Goal: Information Seeking & Learning: Learn about a topic

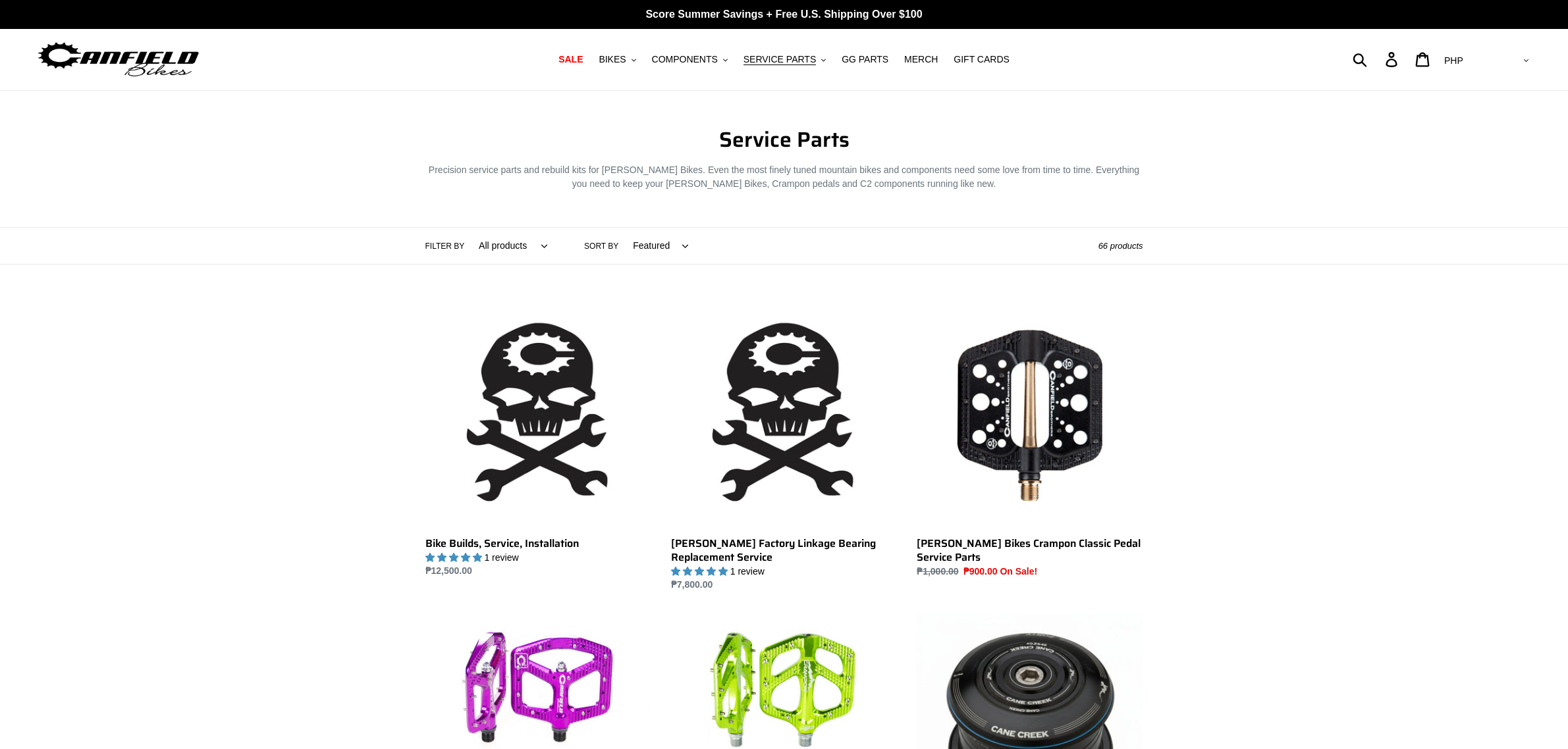
scroll to position [411, 0]
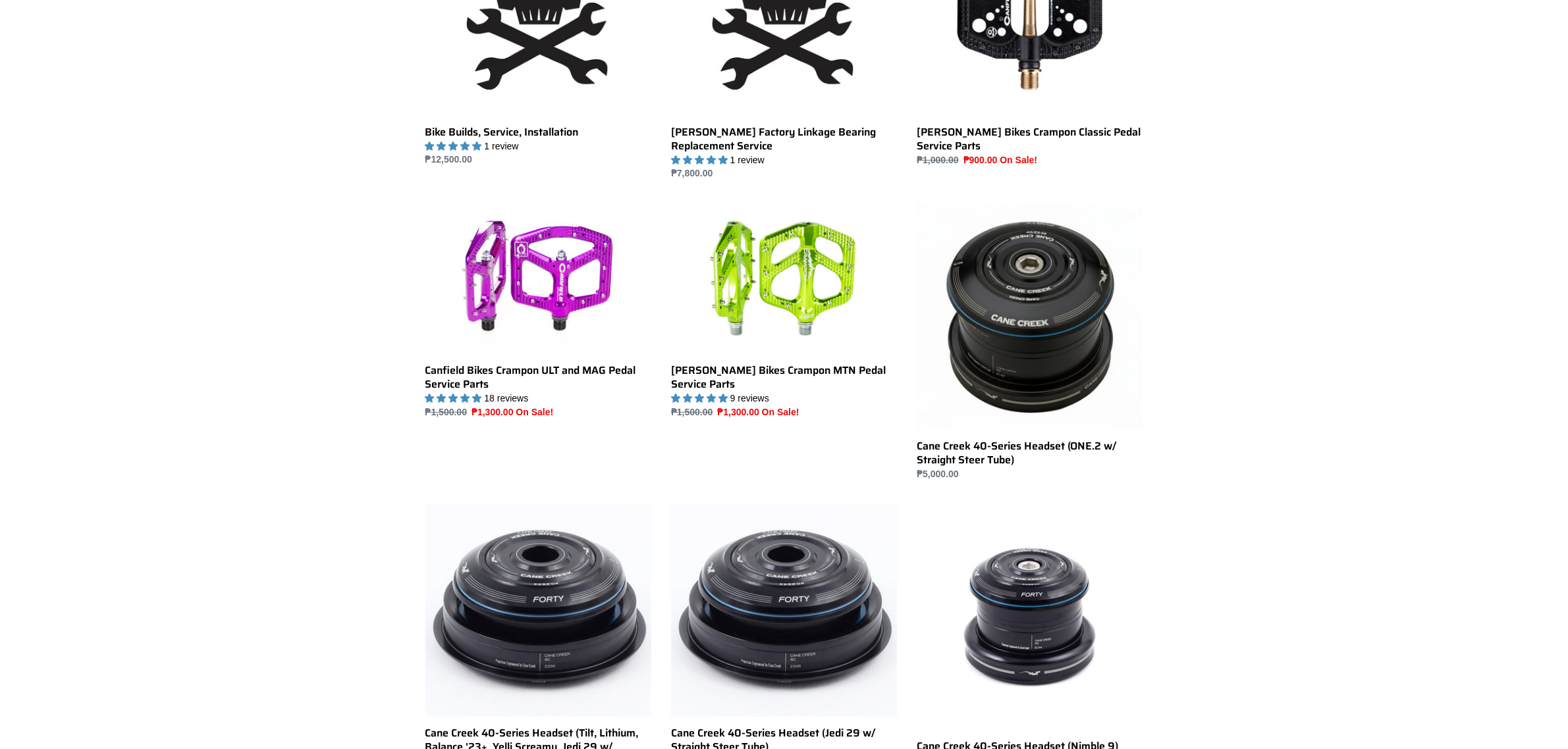
scroll to position [411, 0]
drag, startPoint x: 1447, startPoint y: 603, endPoint x: 1199, endPoint y: 532, distance: 258.0
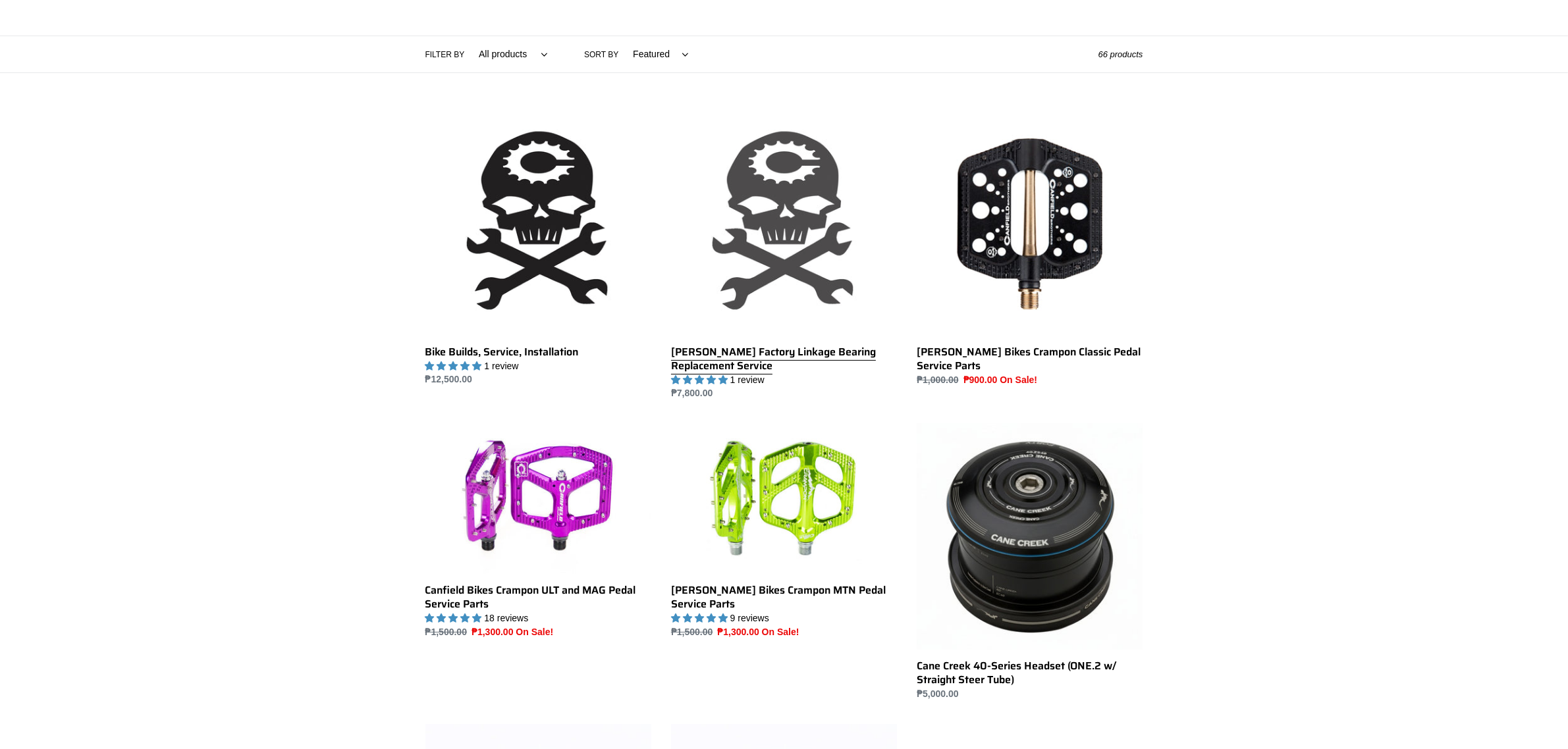
scroll to position [165, 0]
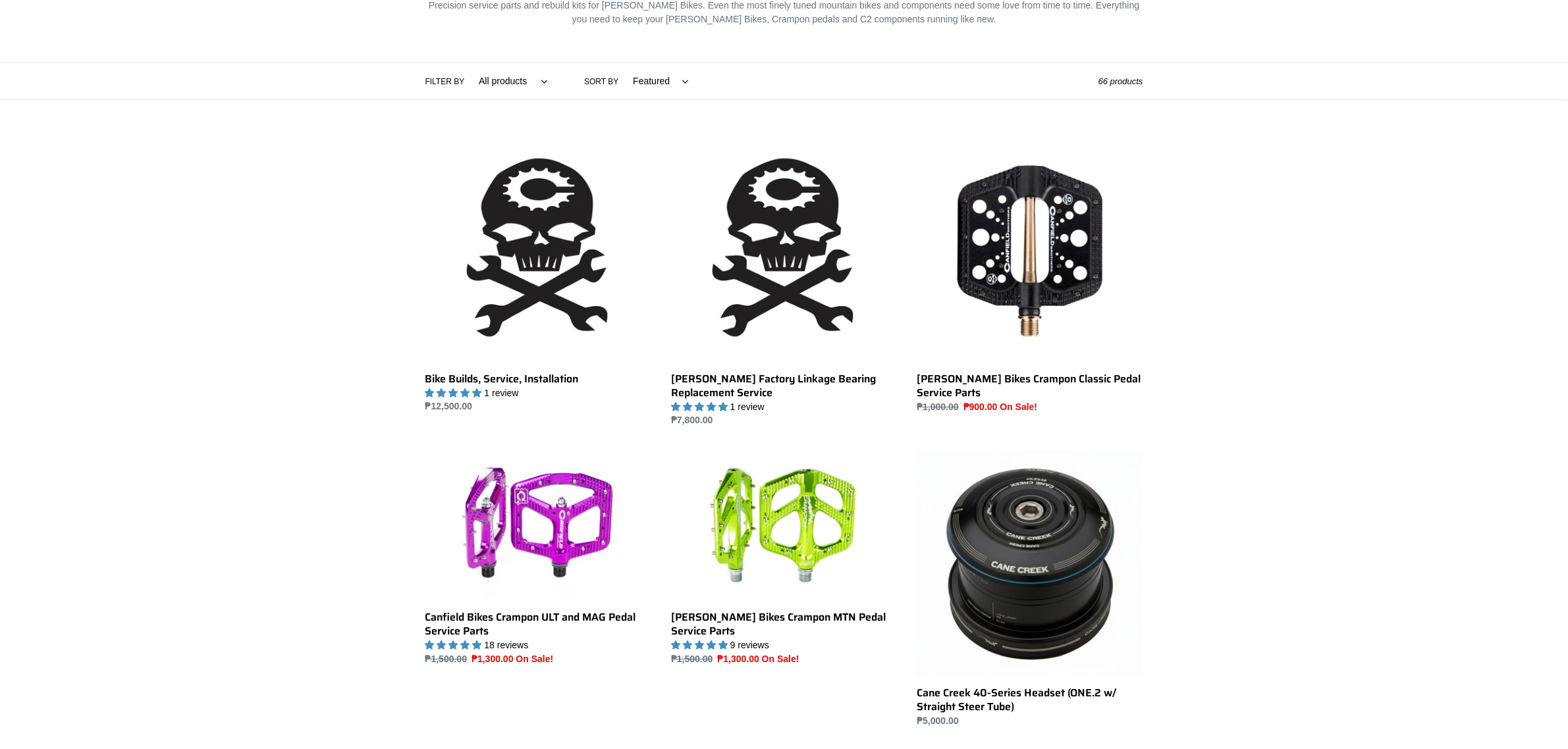
click at [664, 27] on p "Precision service parts and rebuild kits for [PERSON_NAME] Bikes. Even the most…" at bounding box center [784, 13] width 718 height 27
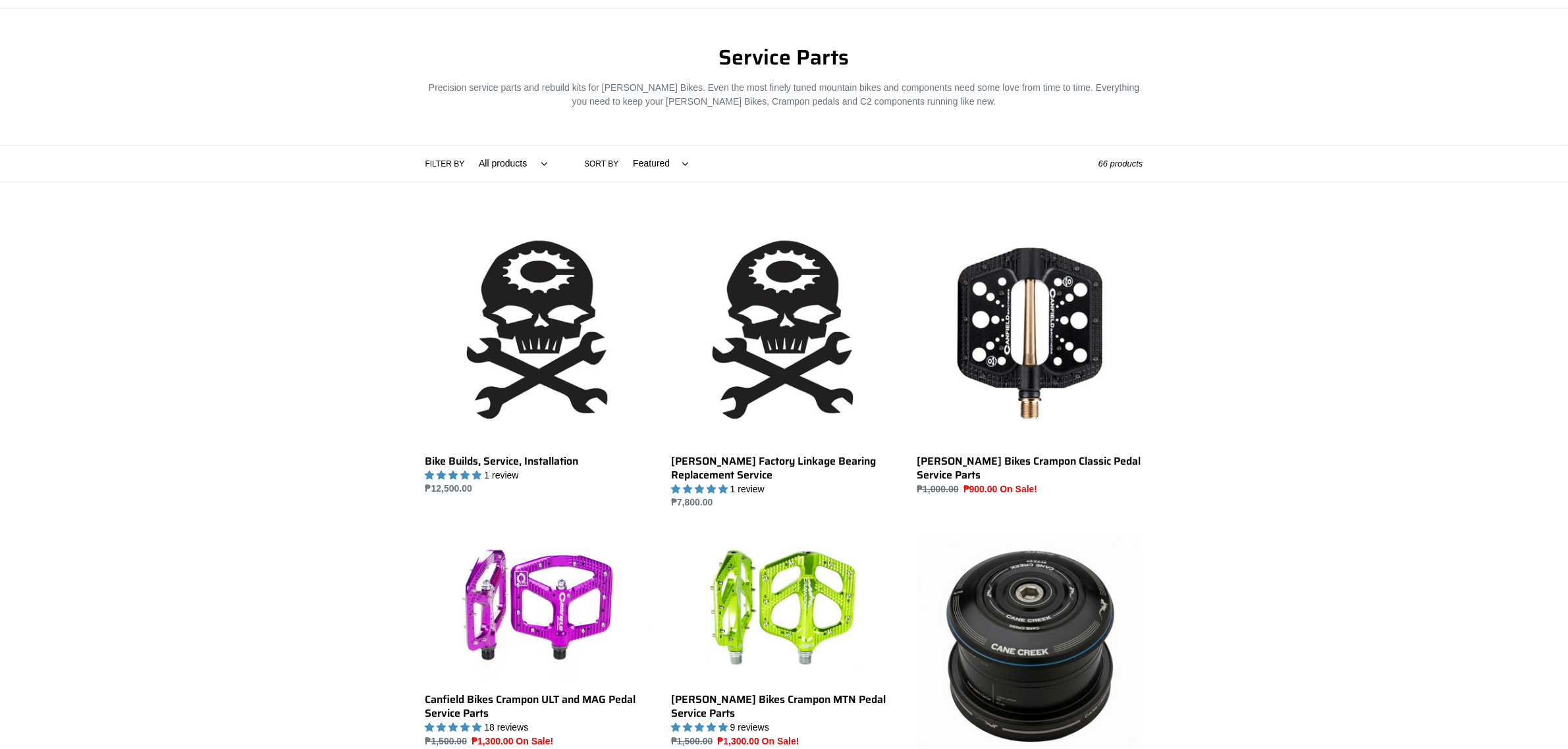
click at [658, 165] on select "Featured Best selling Alphabetically, A-Z Alphabetically, Z-A Price, low to hig…" at bounding box center [657, 164] width 72 height 37
select select "price-ascending"
click at [621, 146] on select "Featured Best selling Alphabetically, A-Z Alphabetically, Z-A Price, low to hig…" at bounding box center [657, 164] width 72 height 37
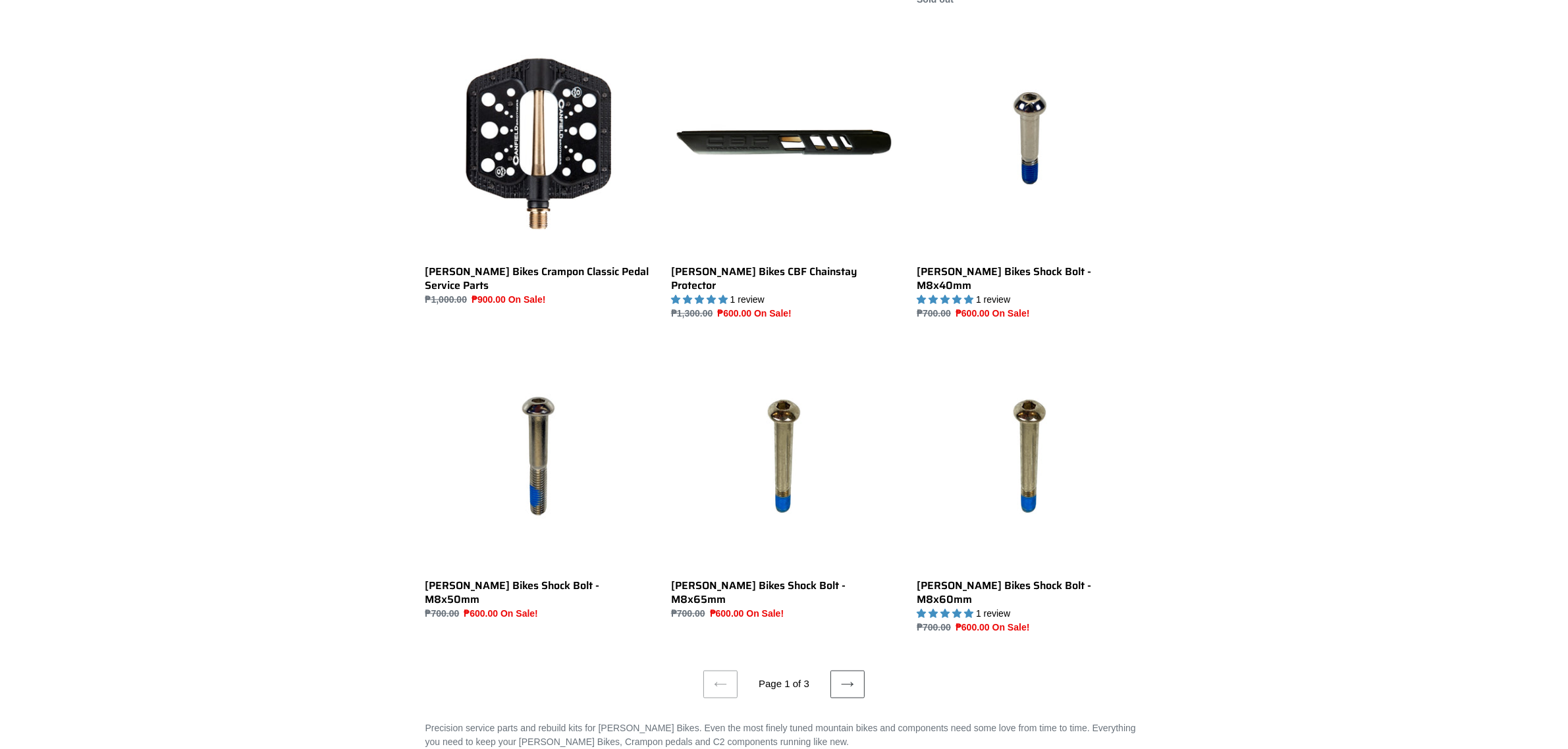
scroll to position [2084, 0]
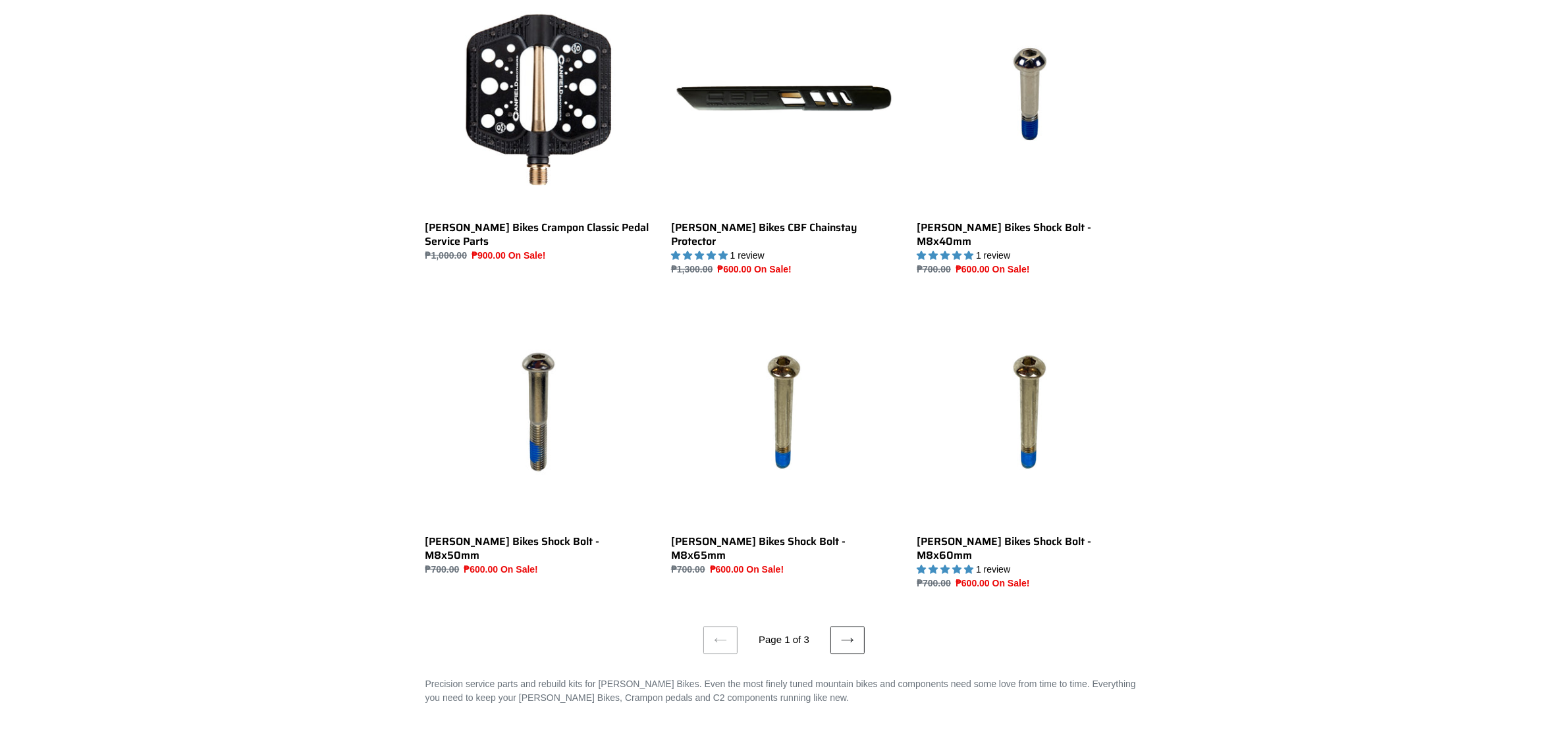
click at [854, 627] on link "Next page" at bounding box center [847, 641] width 34 height 27
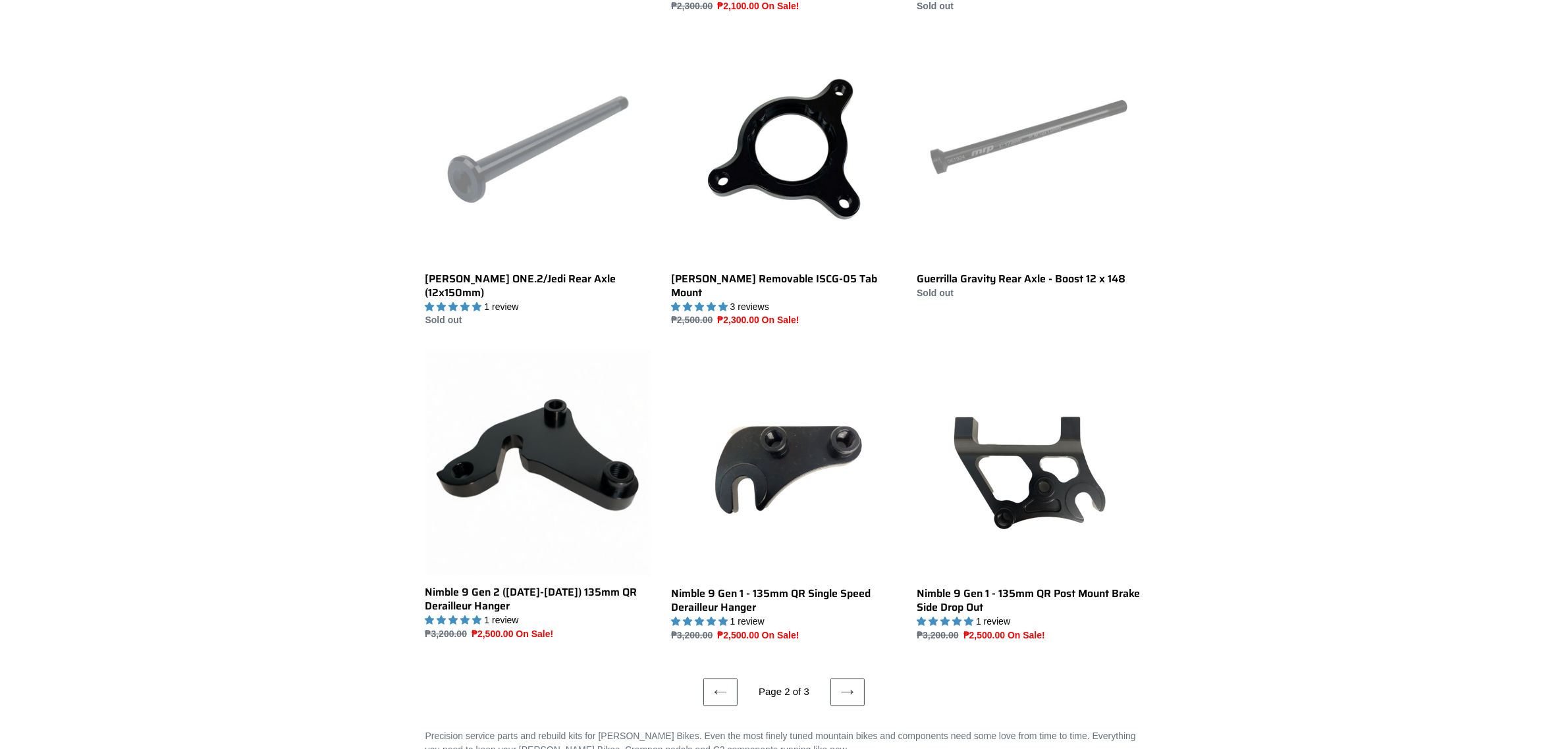
scroll to position [1955, 0]
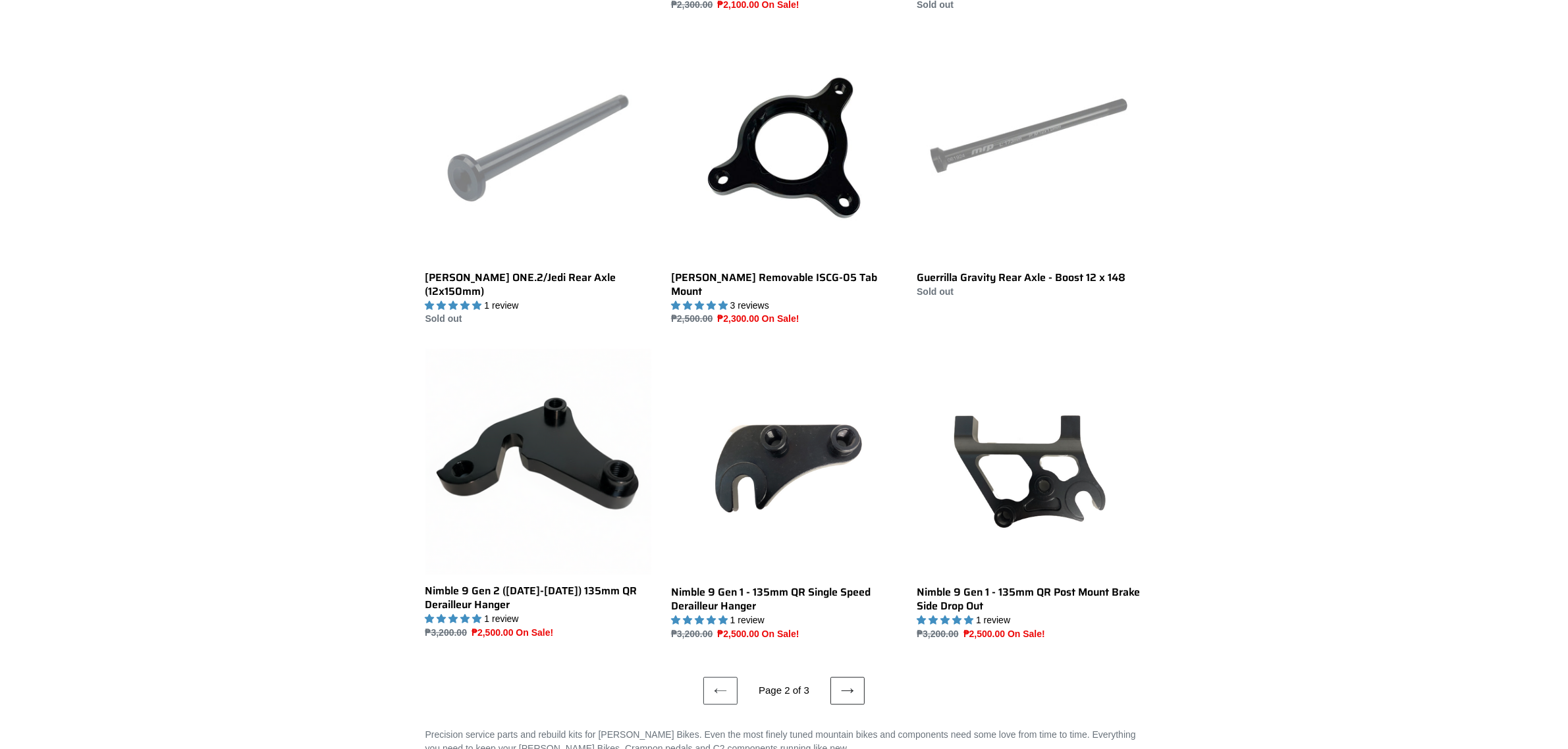
click at [848, 685] on icon at bounding box center [847, 691] width 13 height 13
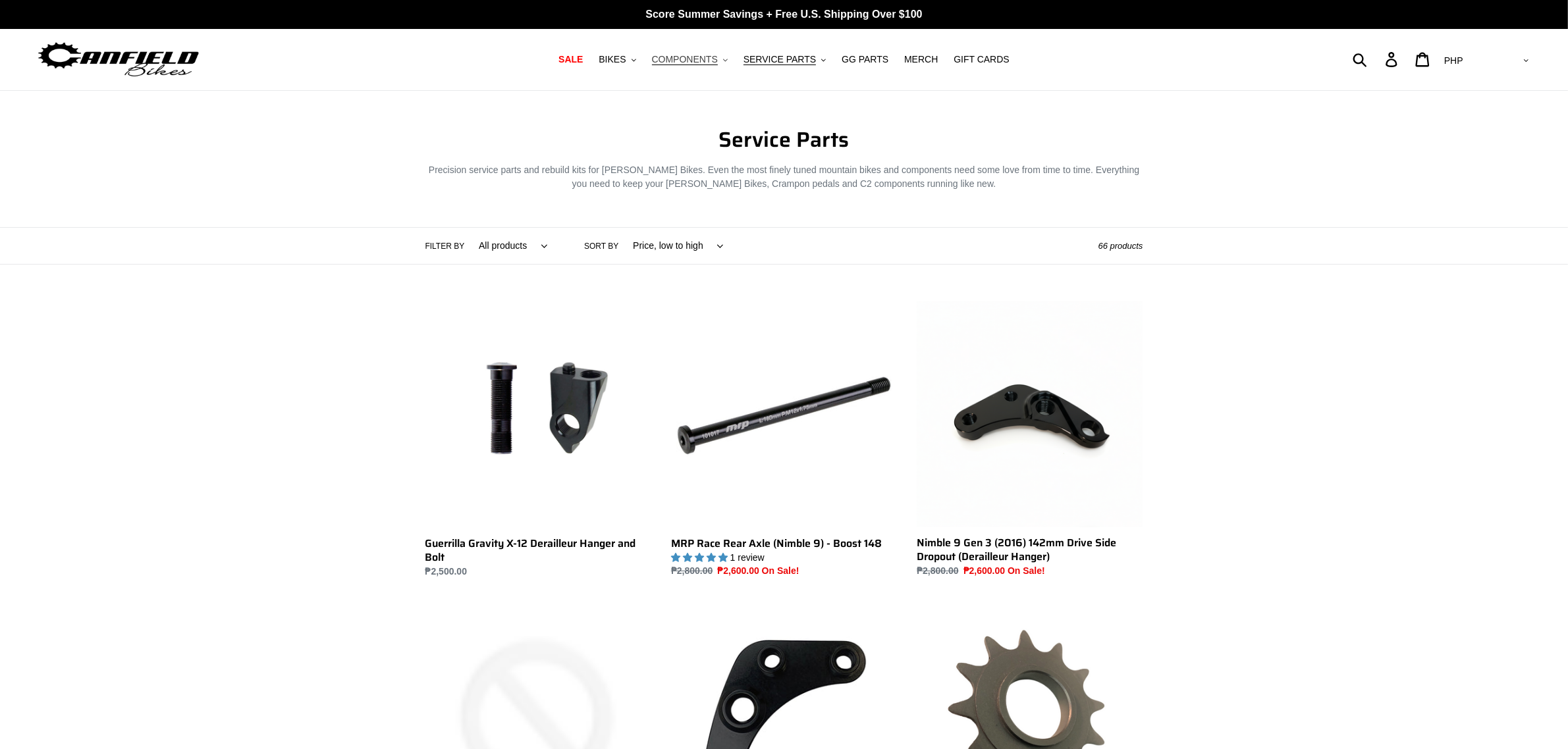
click at [716, 66] on button "COMPONENTS .cls-1{fill:#231f20}" at bounding box center [690, 59] width 89 height 17
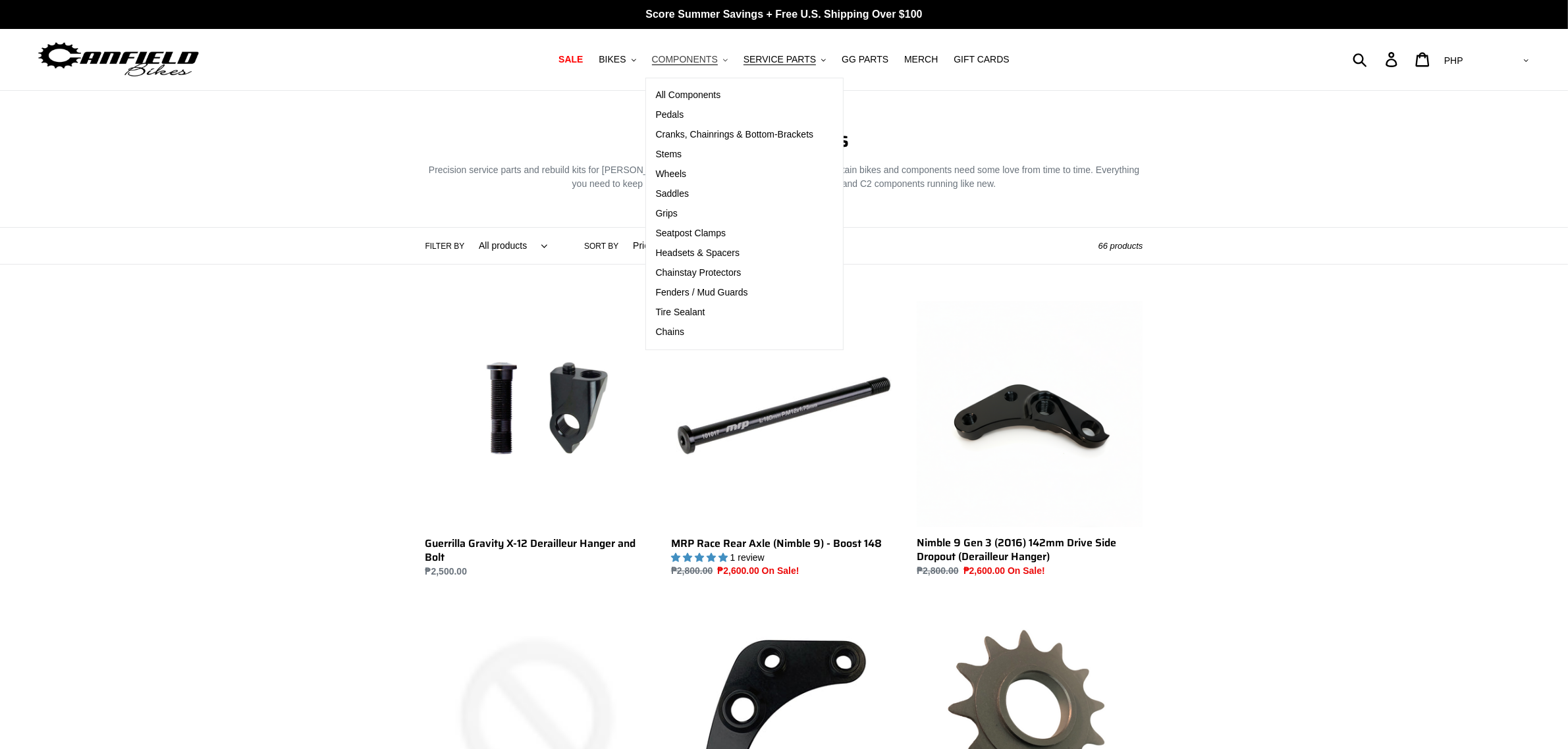
click at [718, 60] on span "COMPONENTS" at bounding box center [685, 60] width 66 height 11
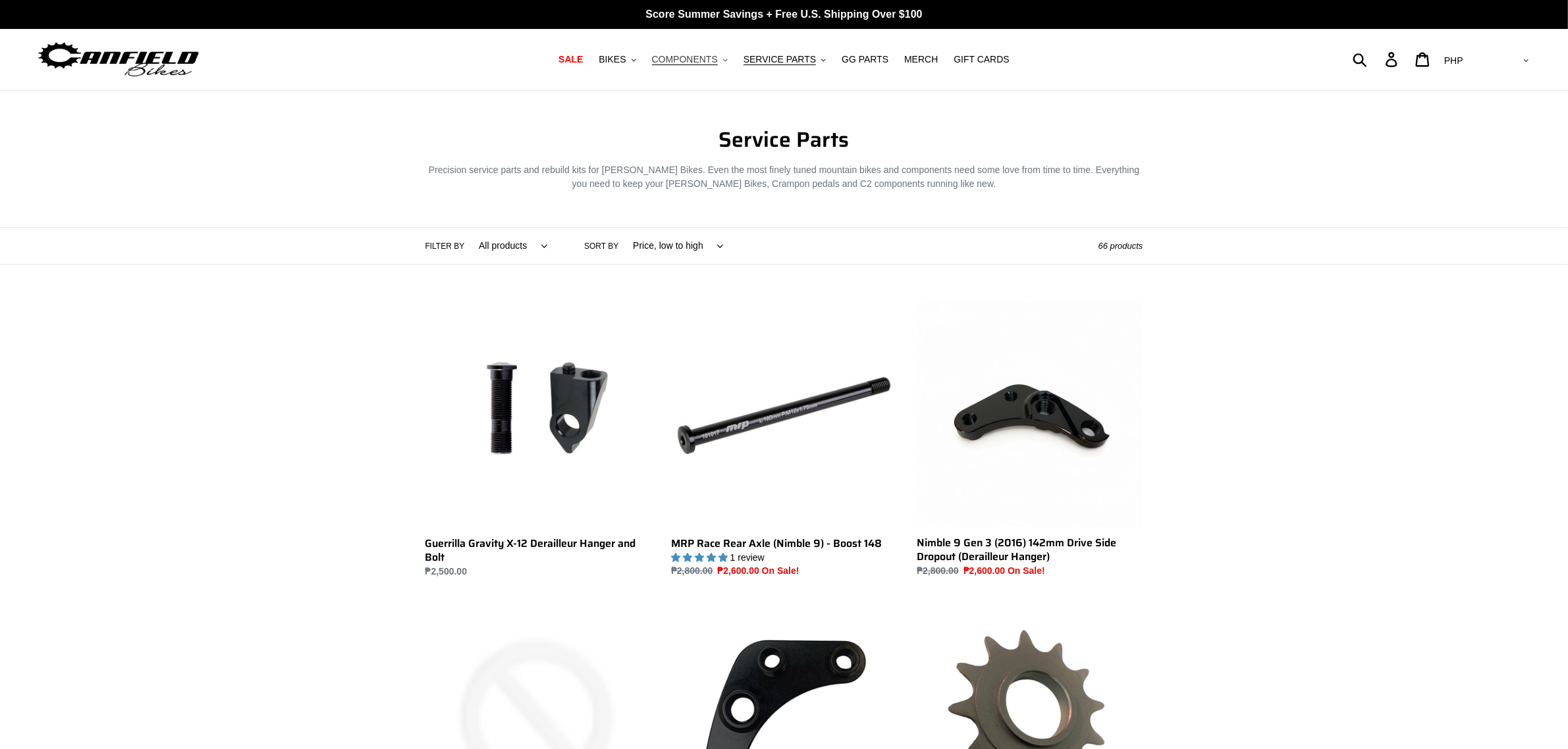
click at [718, 60] on span "COMPONENTS" at bounding box center [685, 60] width 66 height 11
click at [714, 43] on nav "SALE BIKES .cls-1{fill:#231f20} SHOP ALL BIKES SHOP DEMO BIKES - On SALE Now! J…" at bounding box center [784, 60] width 748 height 61
click at [714, 54] on span "COMPONENTS" at bounding box center [685, 60] width 66 height 11
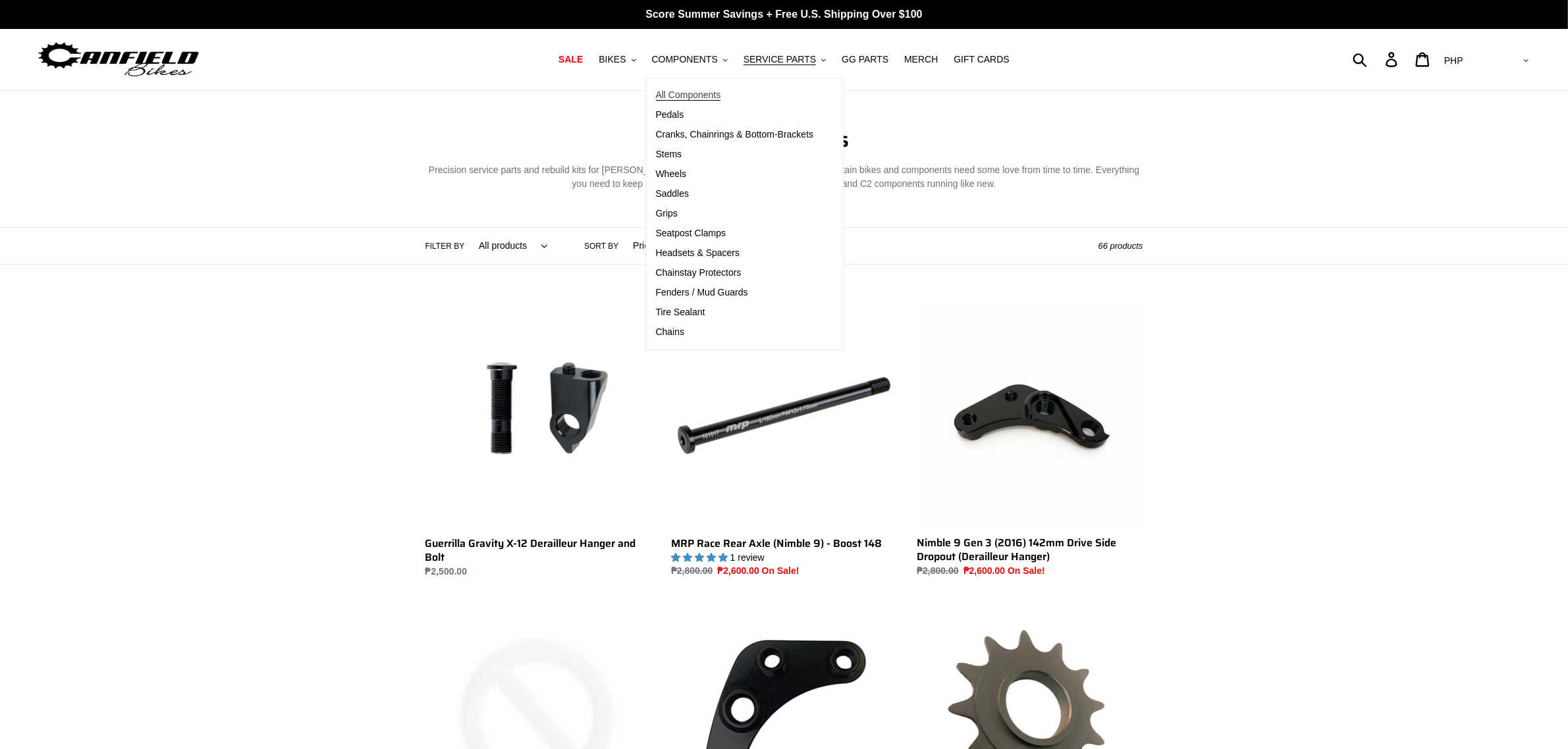
click at [702, 90] on span "All Components" at bounding box center [688, 95] width 65 height 11
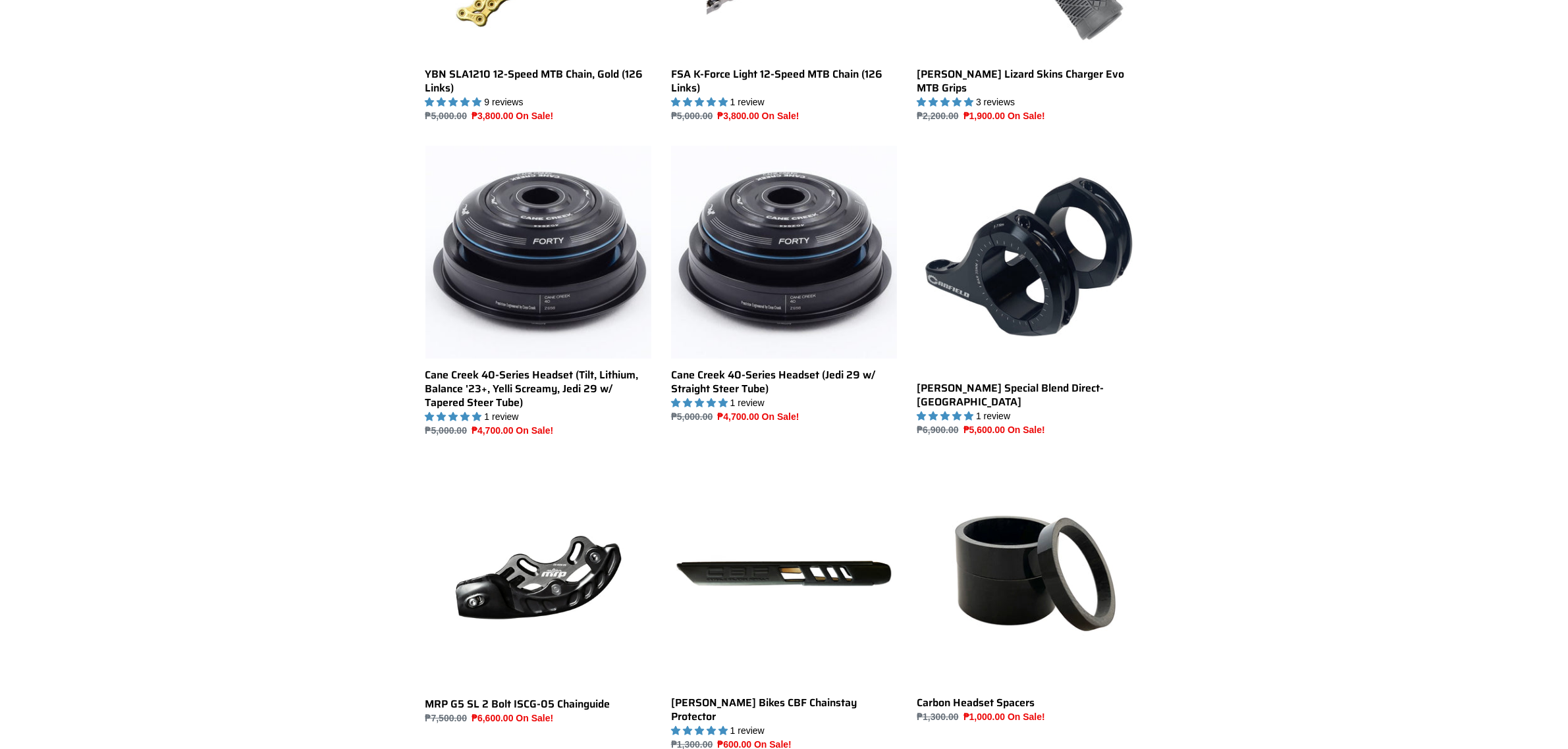
scroll to position [1399, 0]
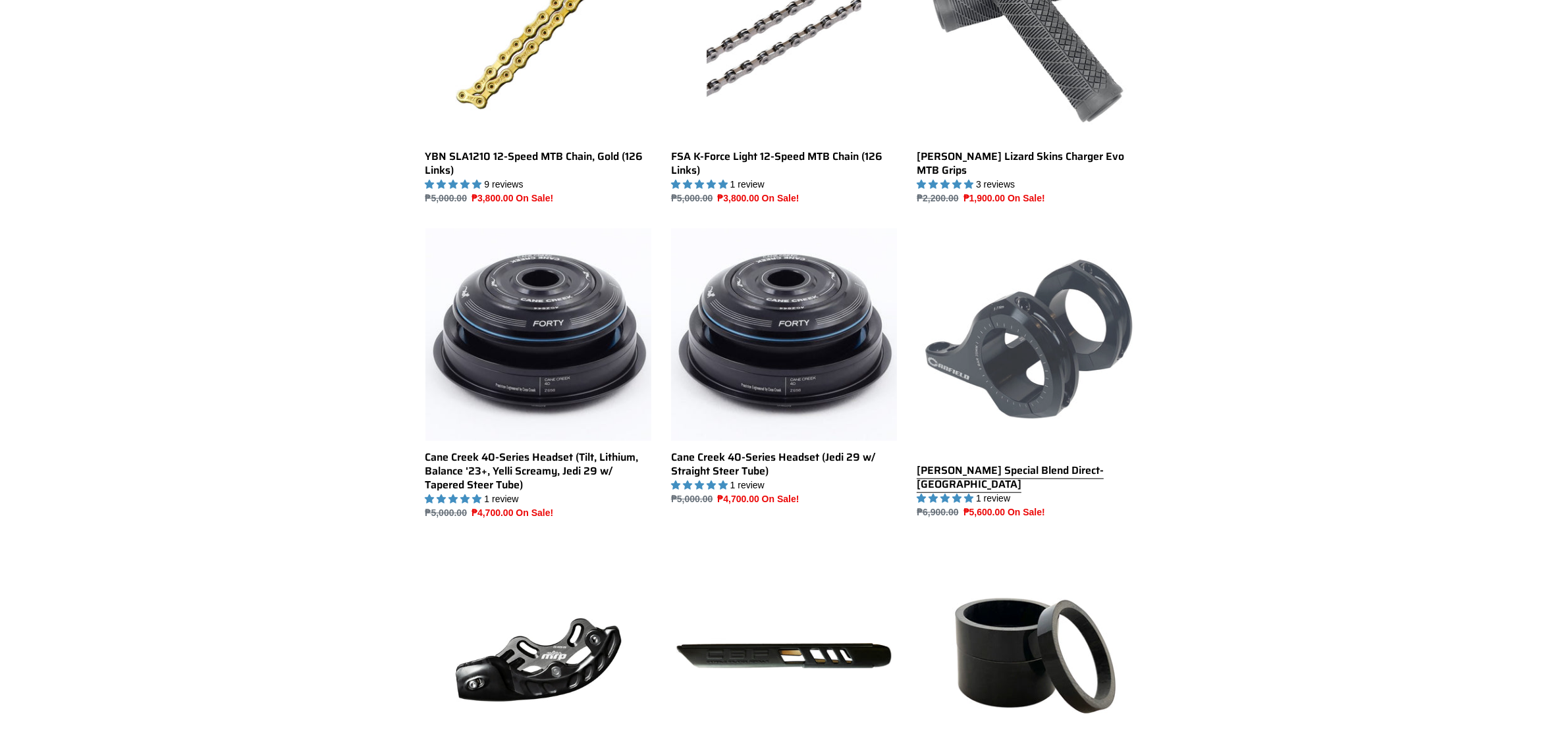
drag, startPoint x: 898, startPoint y: 466, endPoint x: 1125, endPoint y: 493, distance: 228.6
click at [1150, 483] on div "Crampon Ultimate Pedals Crampon Ultimate Pedals 56 reviews Regular price ₱10,00…" at bounding box center [784, 60] width 790 height 2148
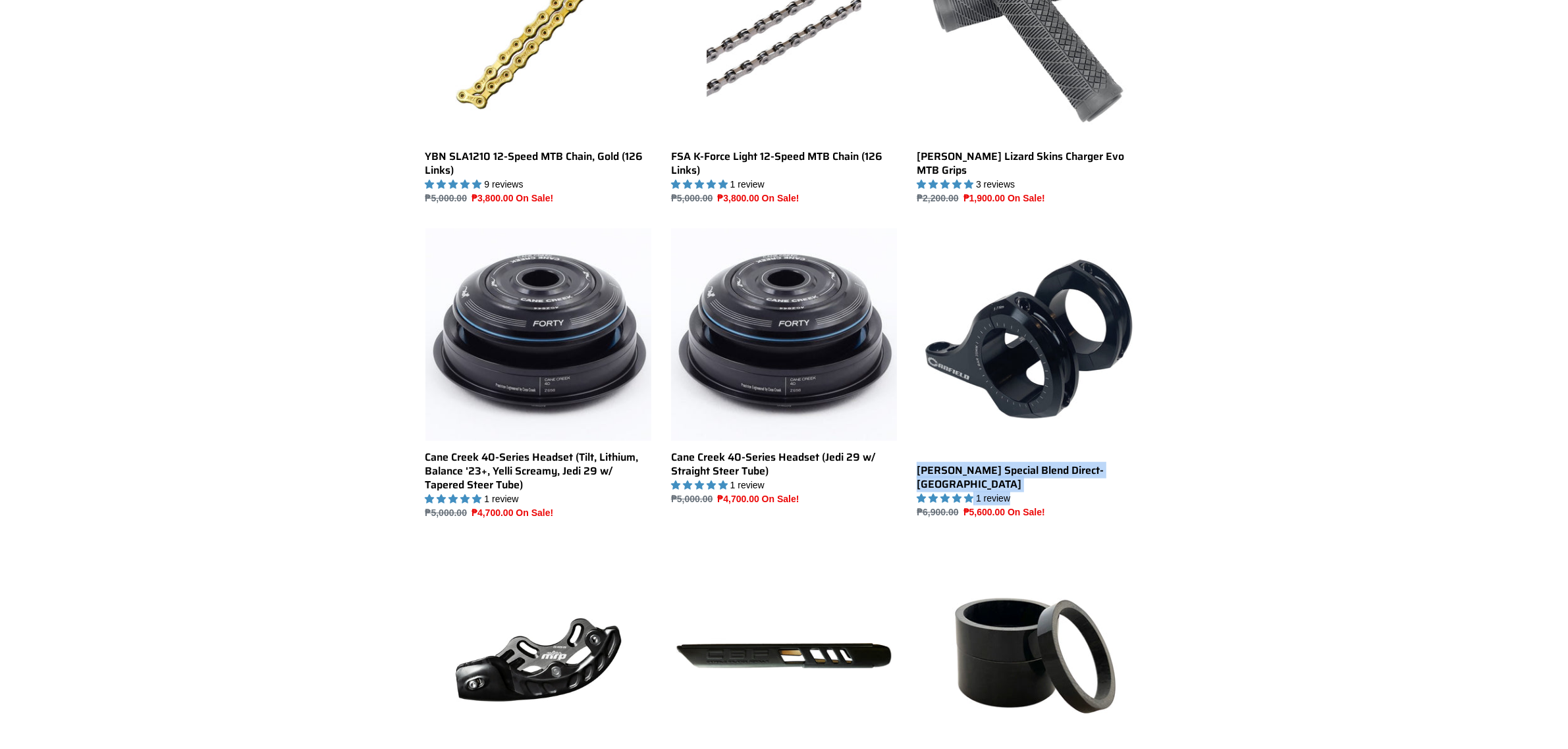
copy div "Canfield Special Blend Direct-Mount DH Stem 1 review"
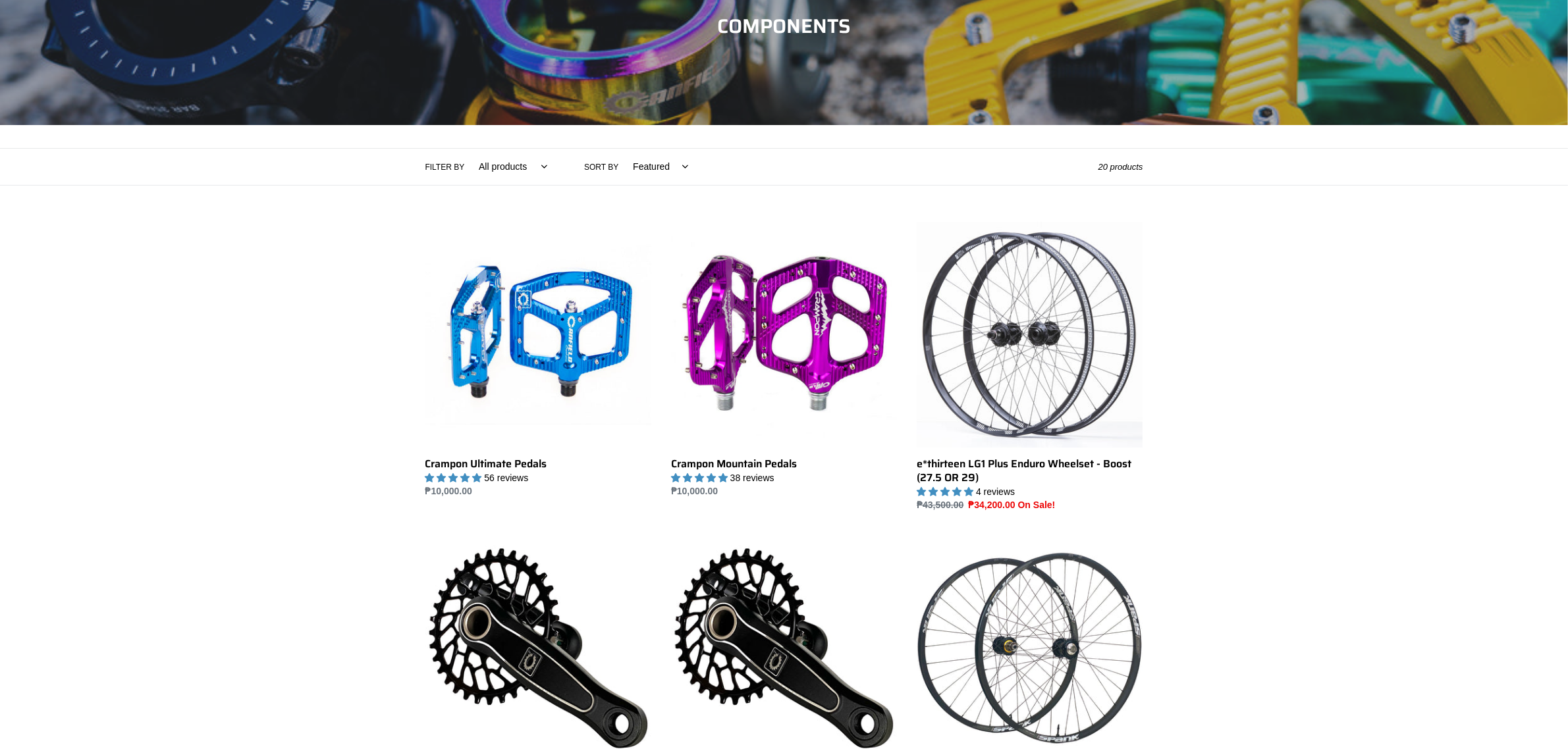
scroll to position [0, 0]
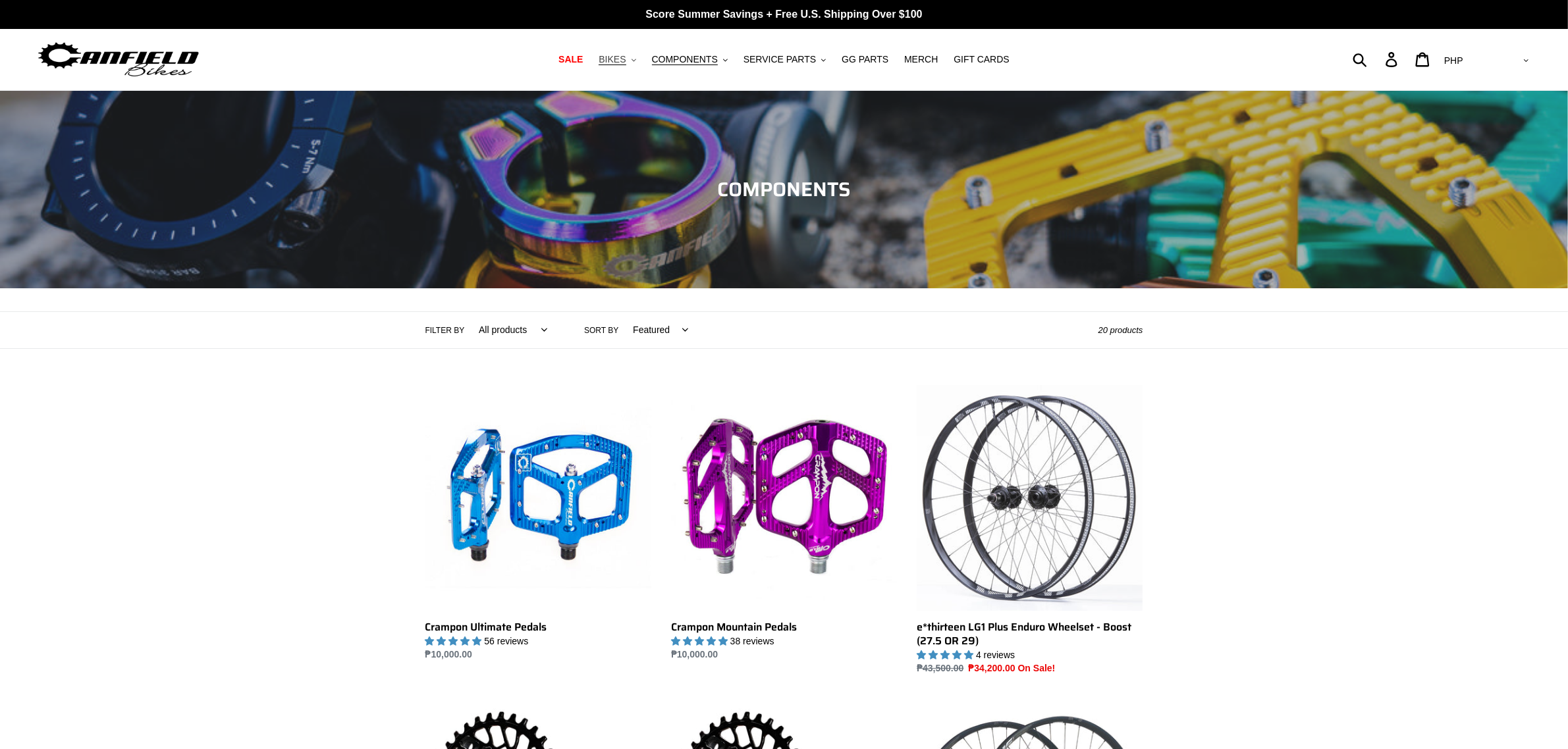
drag, startPoint x: 640, startPoint y: 60, endPoint x: 649, endPoint y: 58, distance: 9.2
click at [640, 60] on button "BIKES .cls-1{fill:#231f20}" at bounding box center [616, 59] width 50 height 17
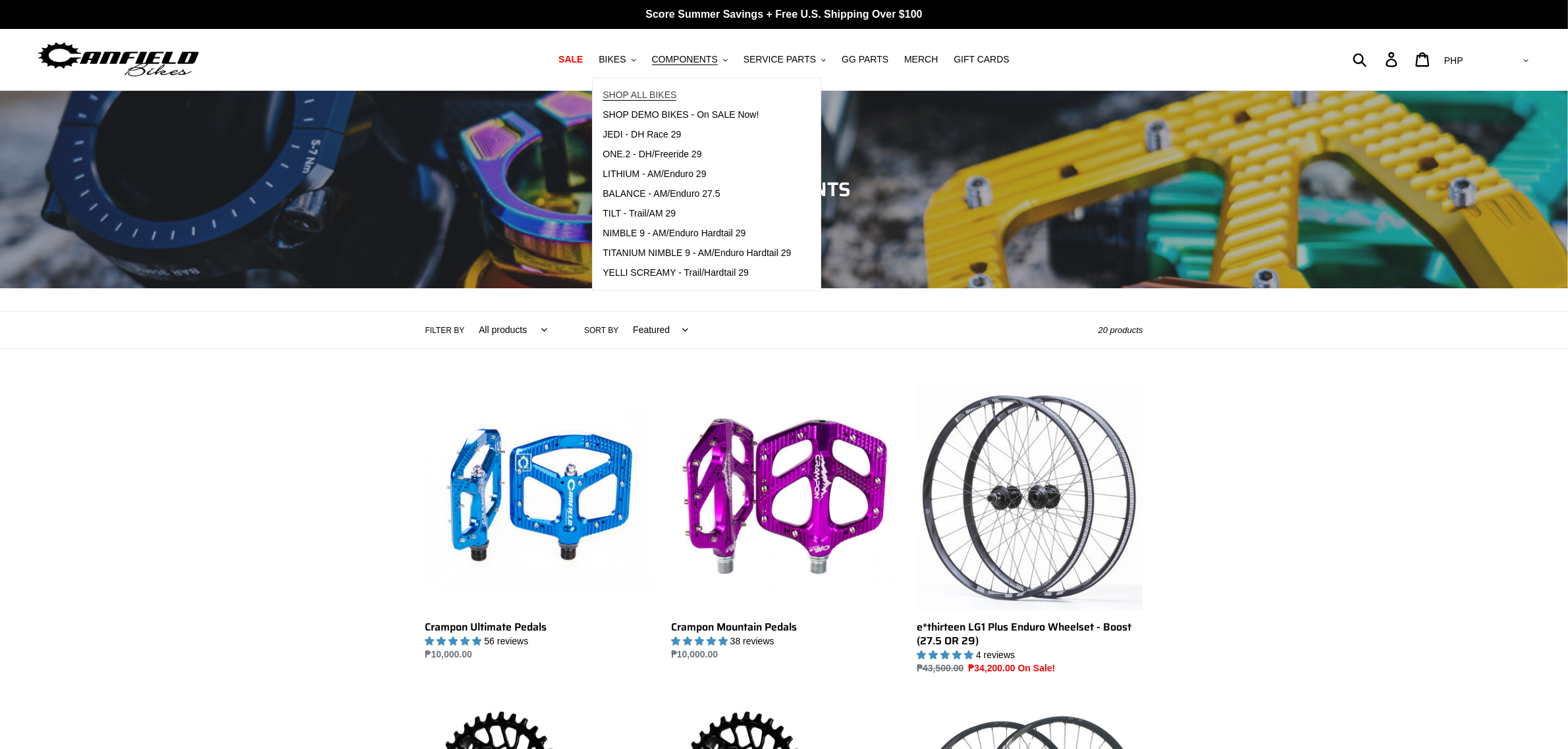
click at [646, 92] on span "SHOP ALL BIKES" at bounding box center [639, 95] width 74 height 11
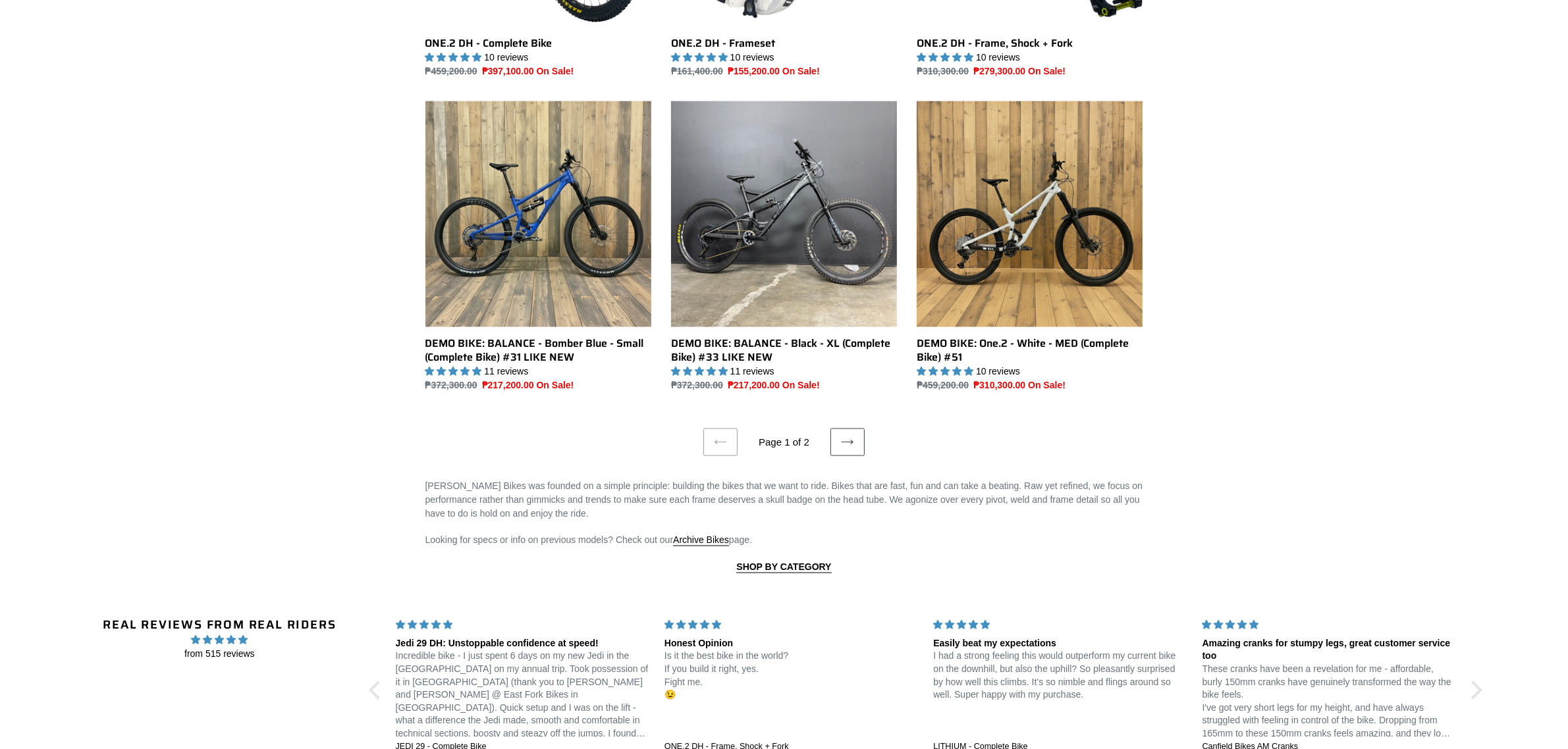
scroll to position [2386, 0]
click at [847, 436] on icon at bounding box center [847, 440] width 13 height 13
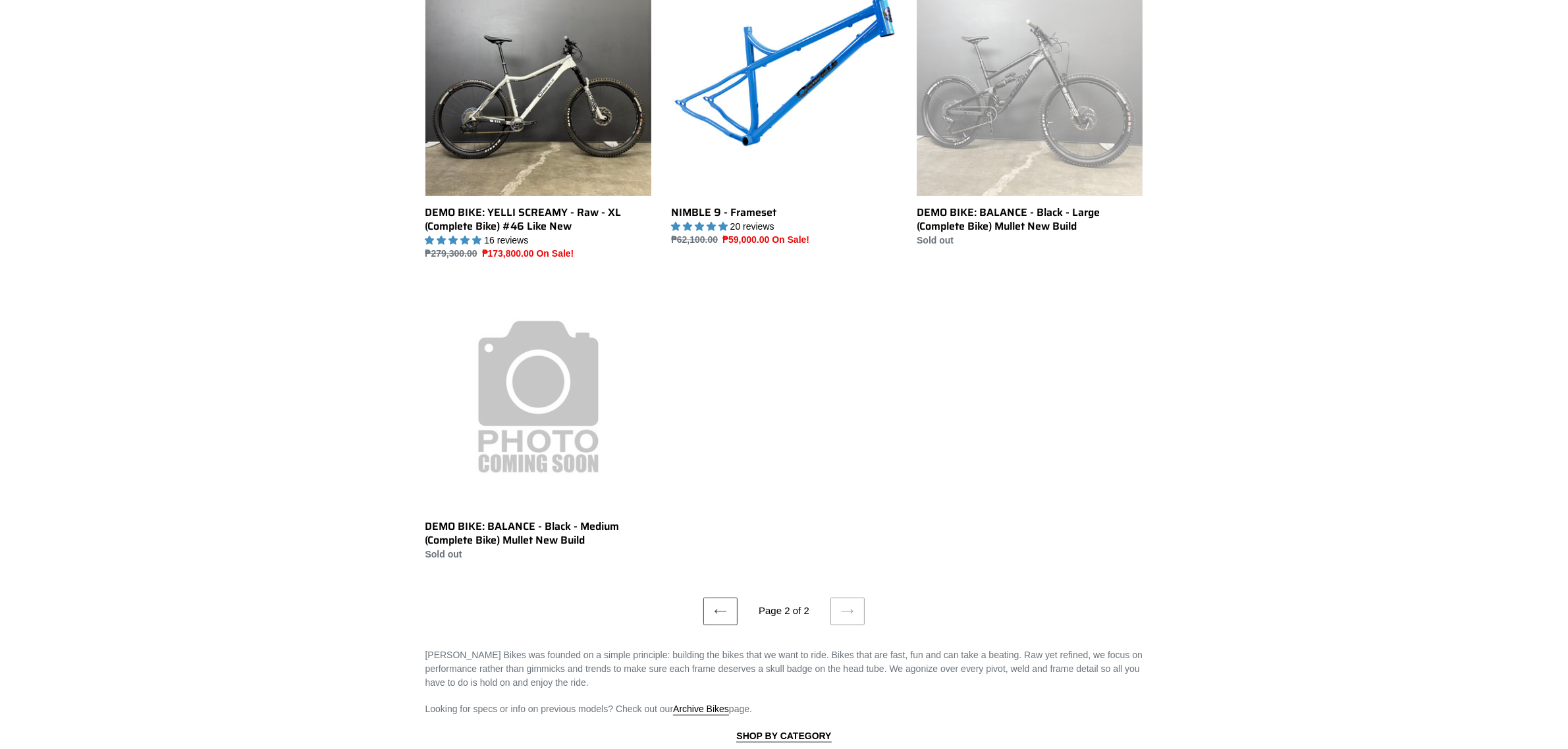
scroll to position [741, 0]
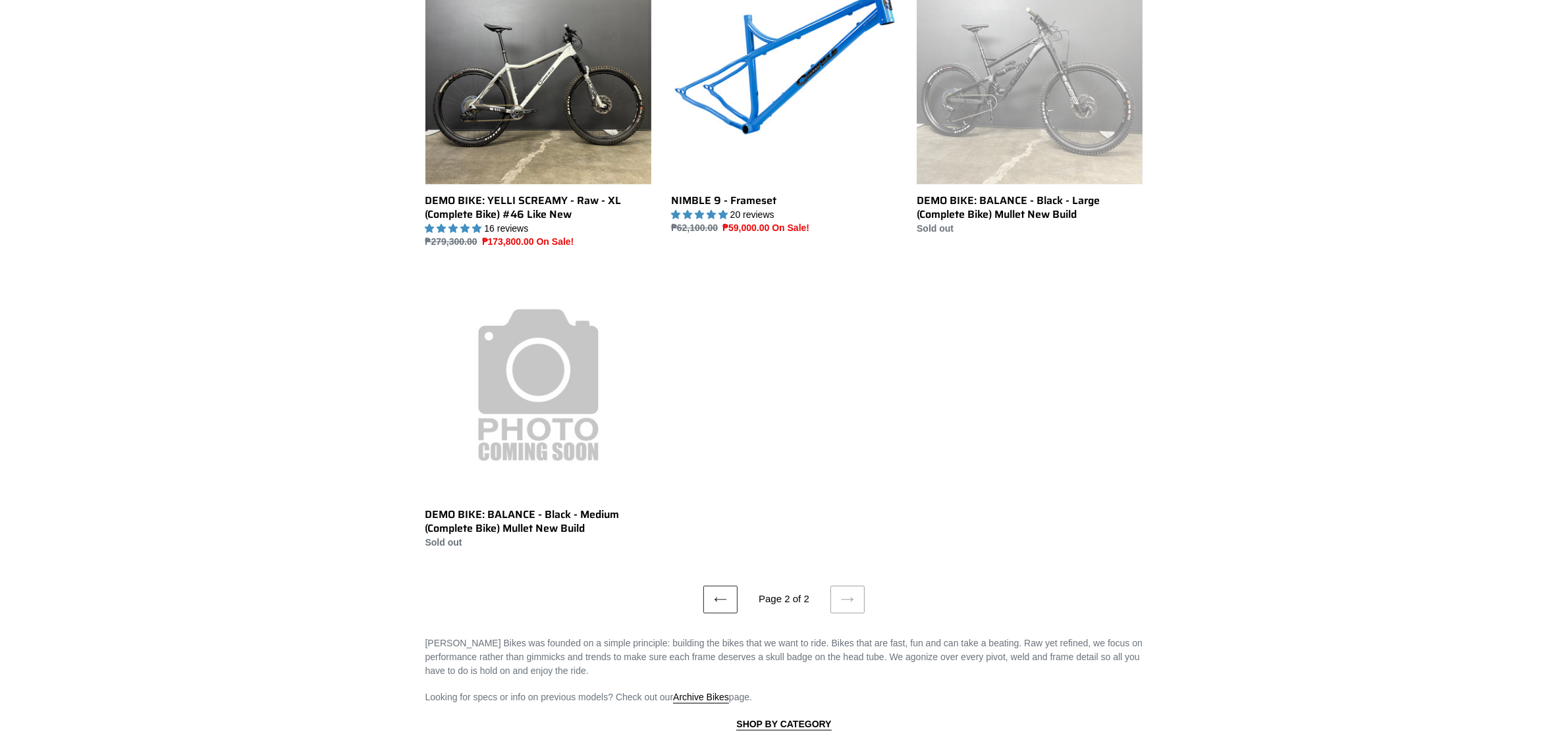
click at [715, 596] on icon at bounding box center [720, 600] width 13 height 13
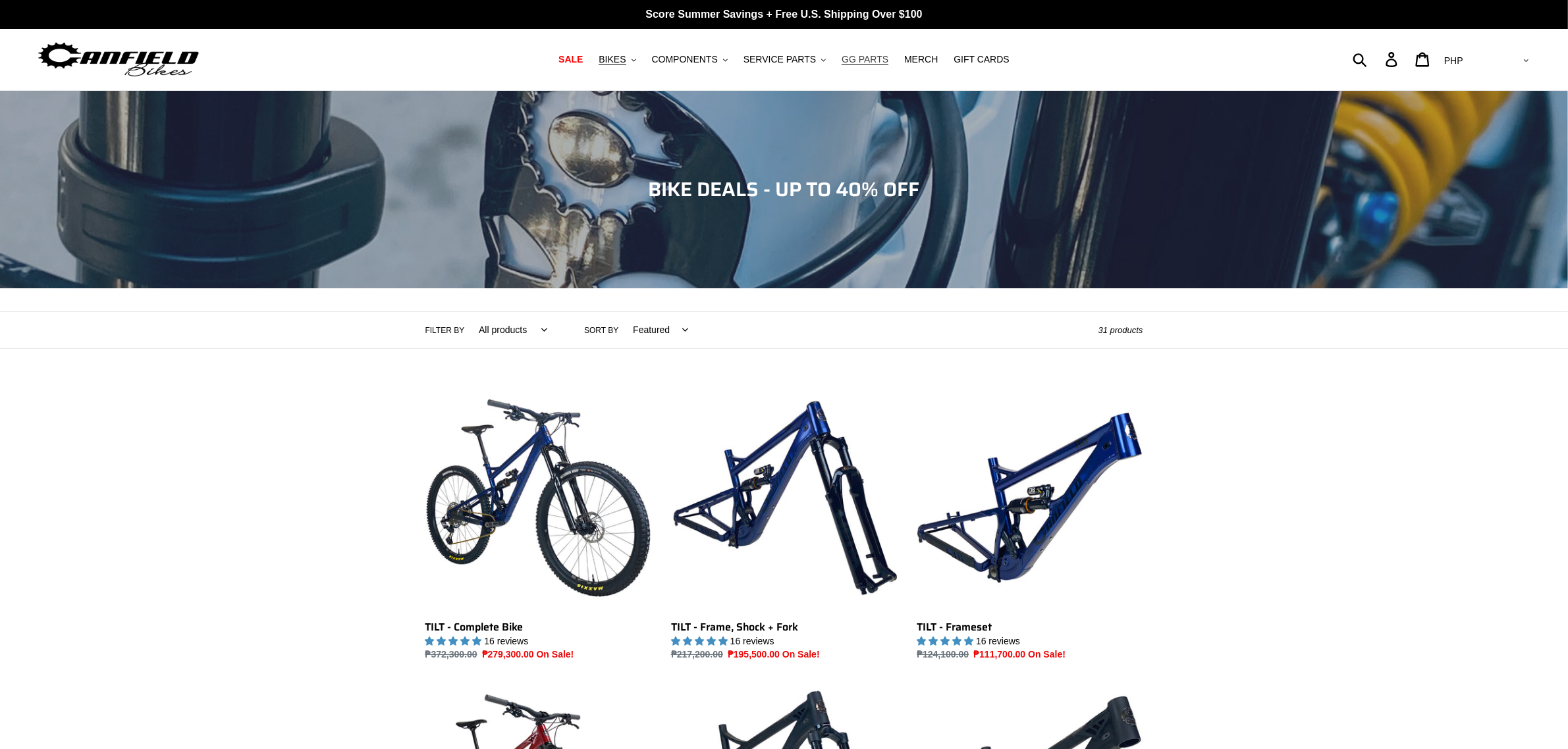
click at [861, 55] on span "GG PARTS" at bounding box center [865, 60] width 47 height 11
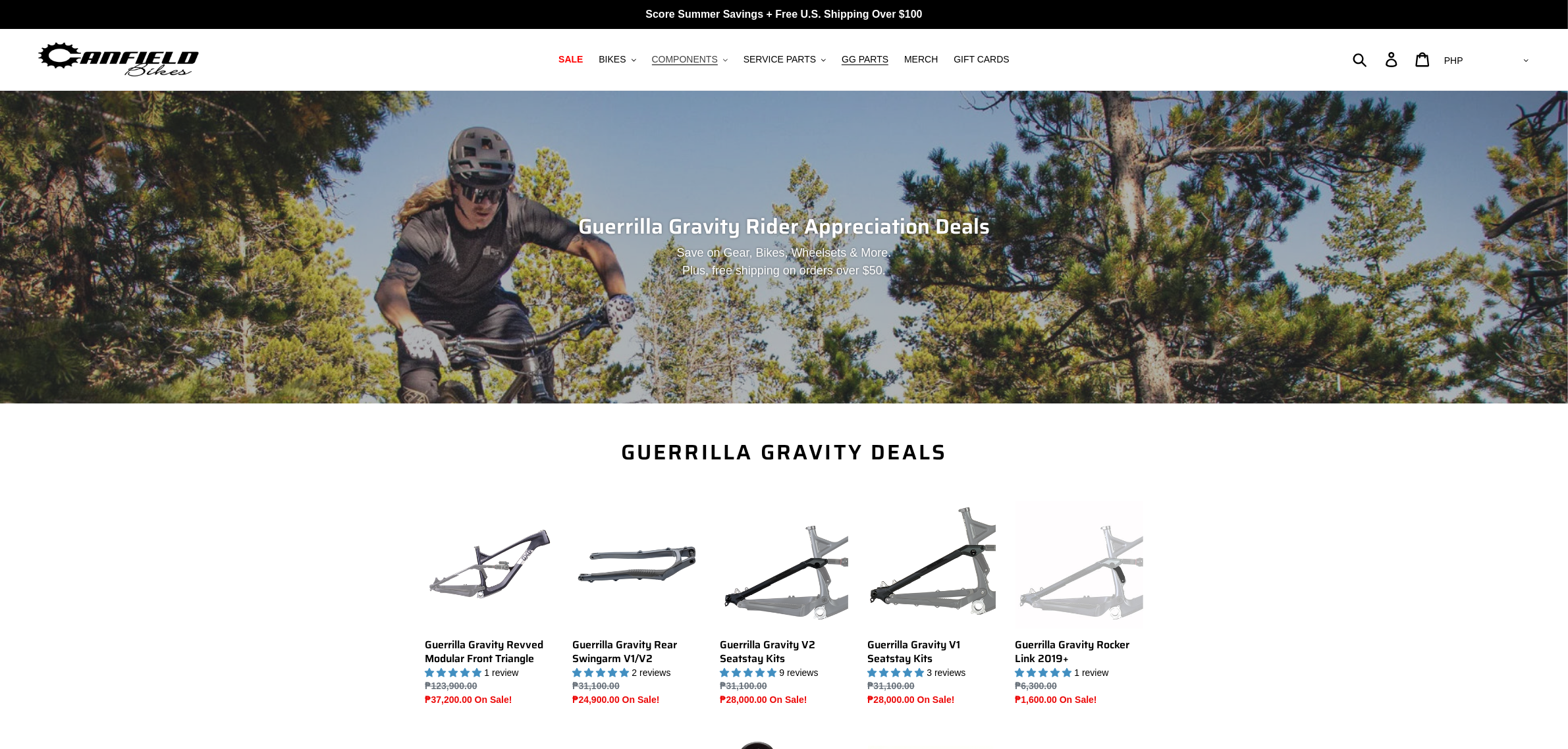
click at [718, 54] on span "COMPONENTS" at bounding box center [685, 60] width 66 height 11
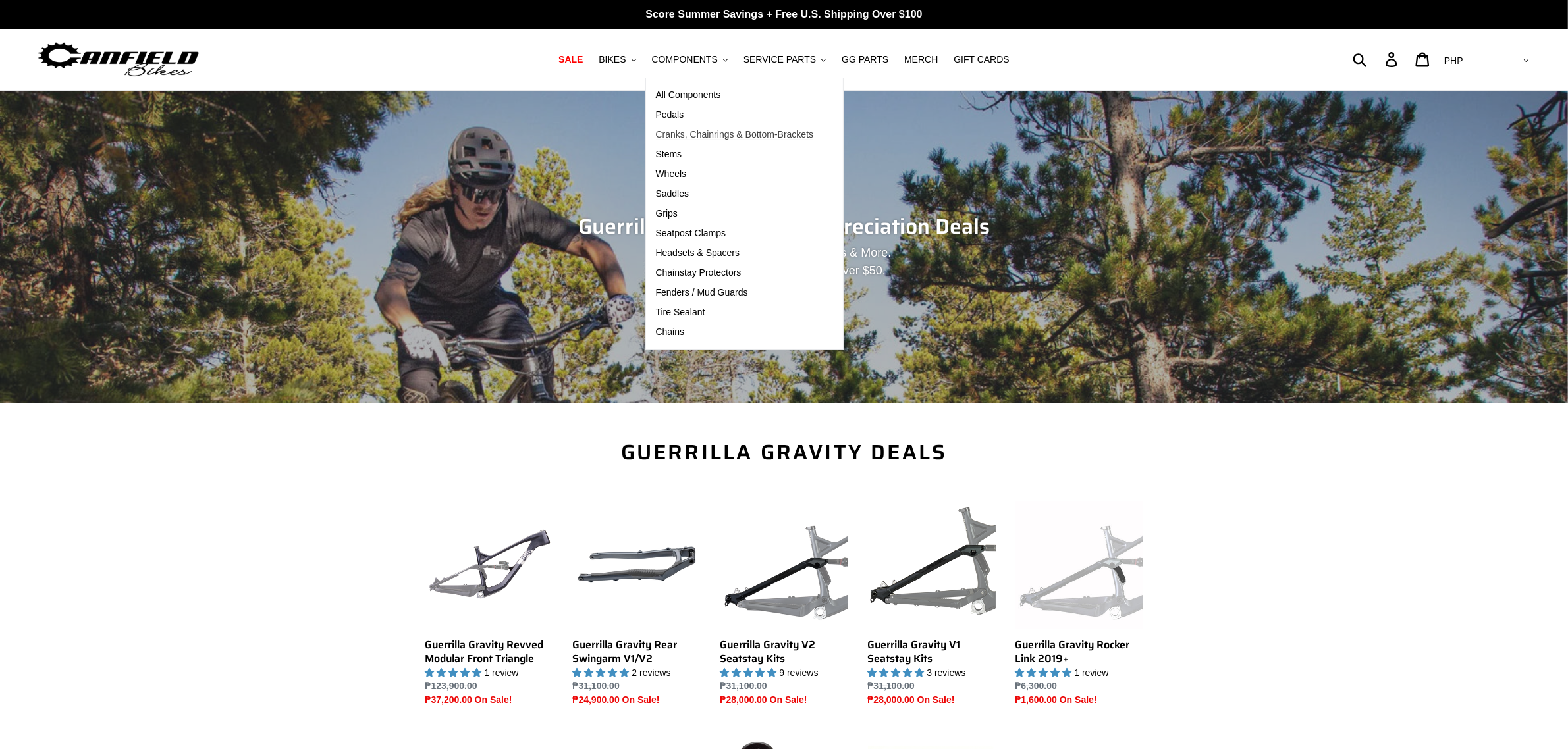
click at [709, 135] on span "Cranks, Chainrings & Bottom-Brackets" at bounding box center [735, 135] width 158 height 11
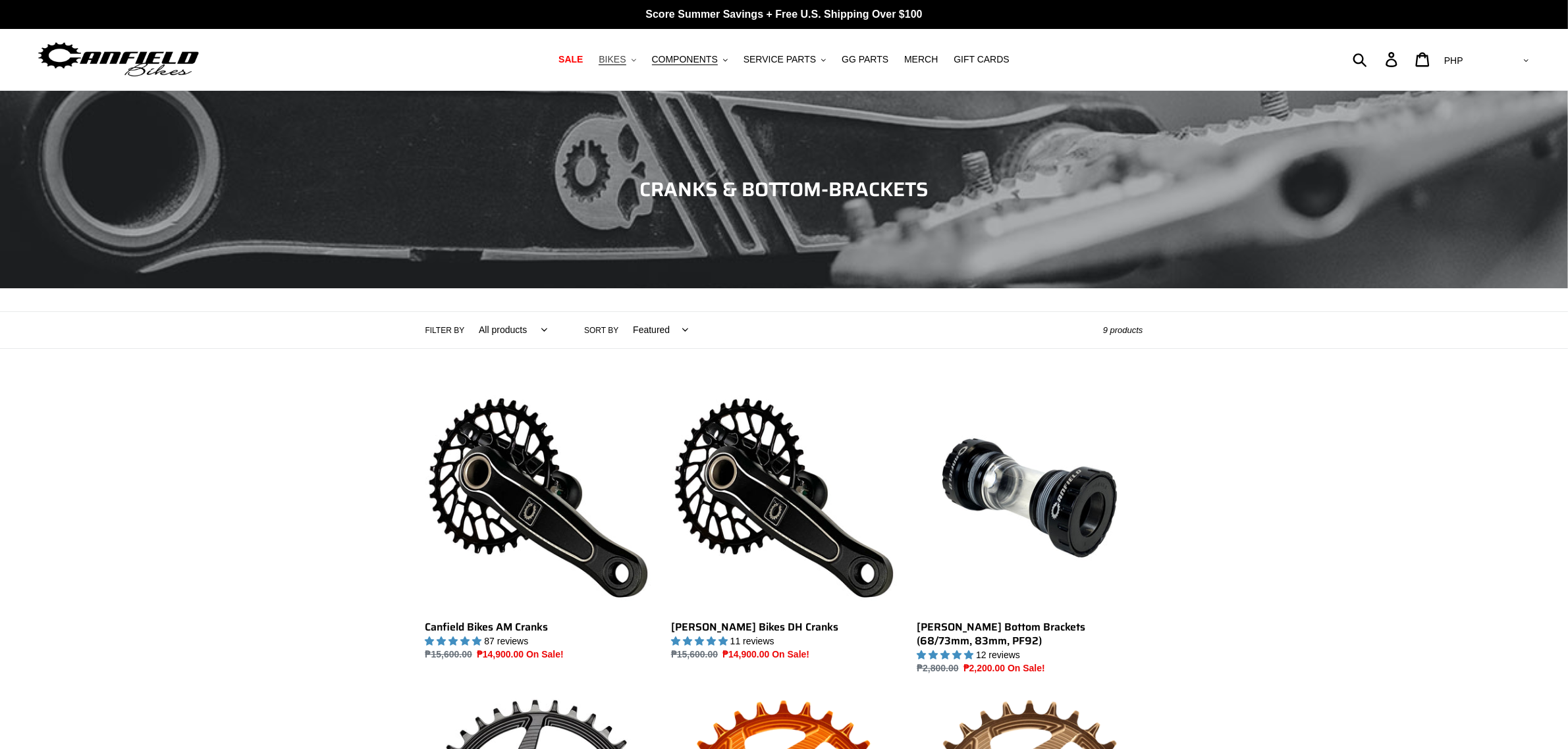
click at [626, 57] on span "BIKES" at bounding box center [612, 60] width 27 height 11
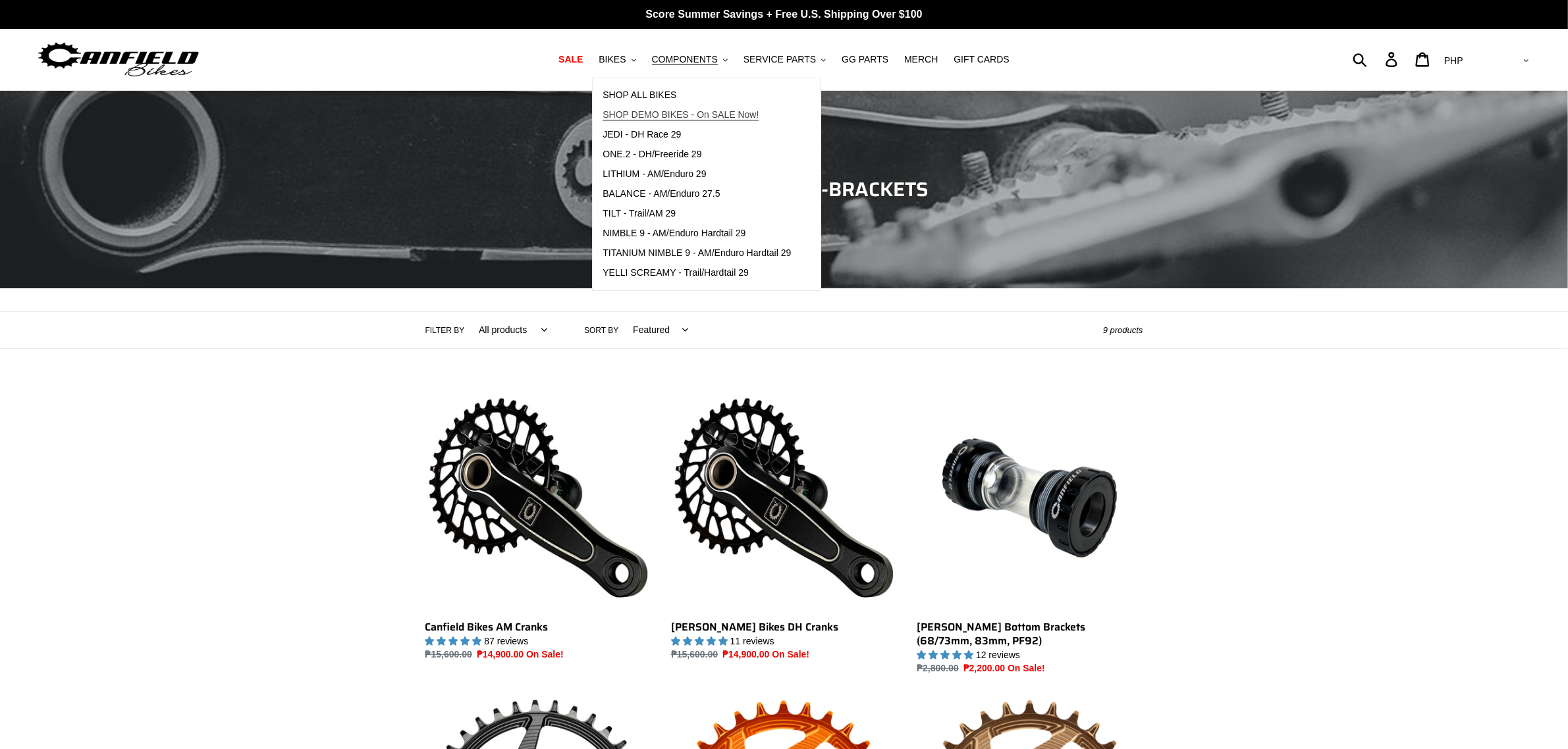
click at [683, 115] on span "SHOP DEMO BIKES - On SALE Now!" at bounding box center [681, 114] width 156 height 11
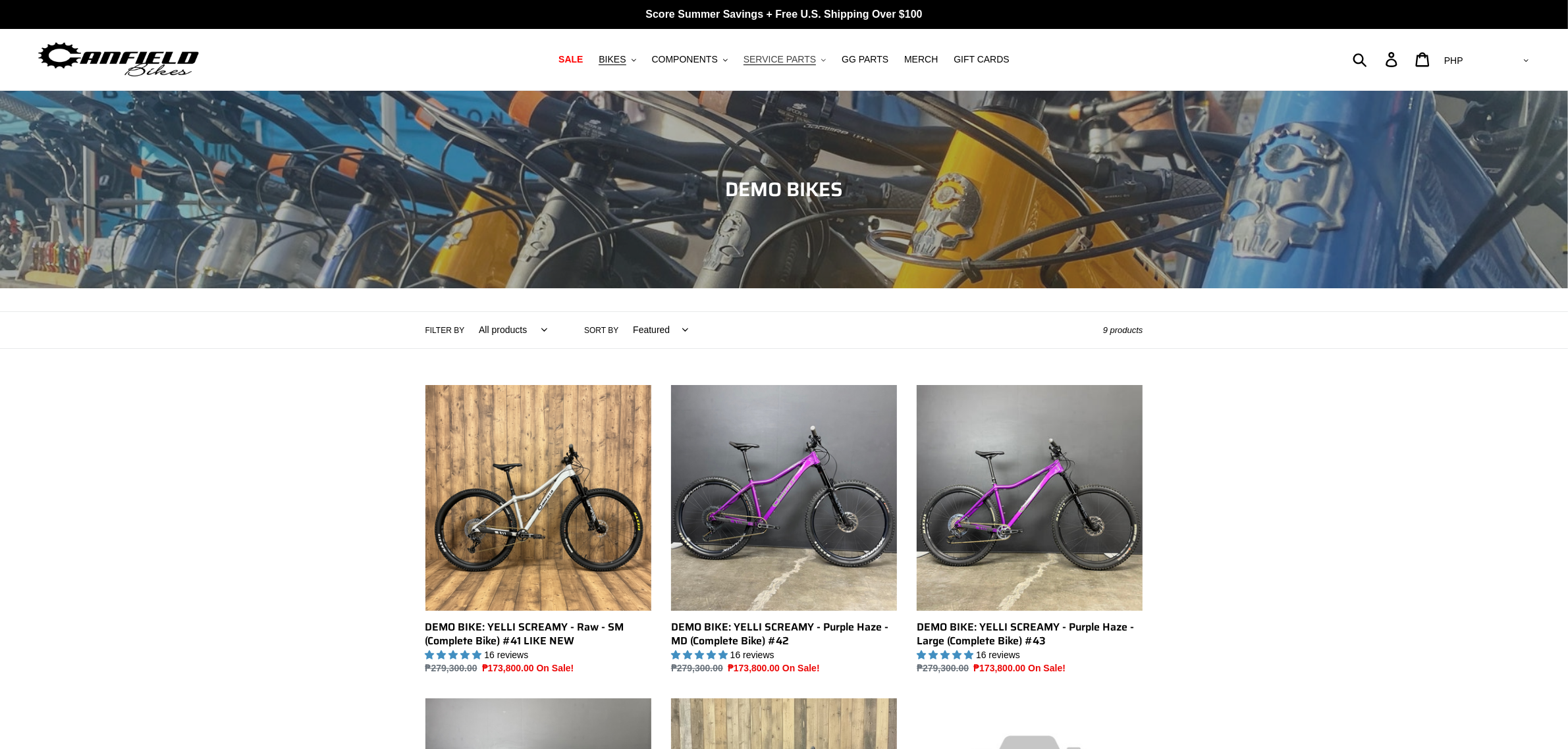
click at [789, 56] on span "SERVICE PARTS" at bounding box center [779, 60] width 72 height 11
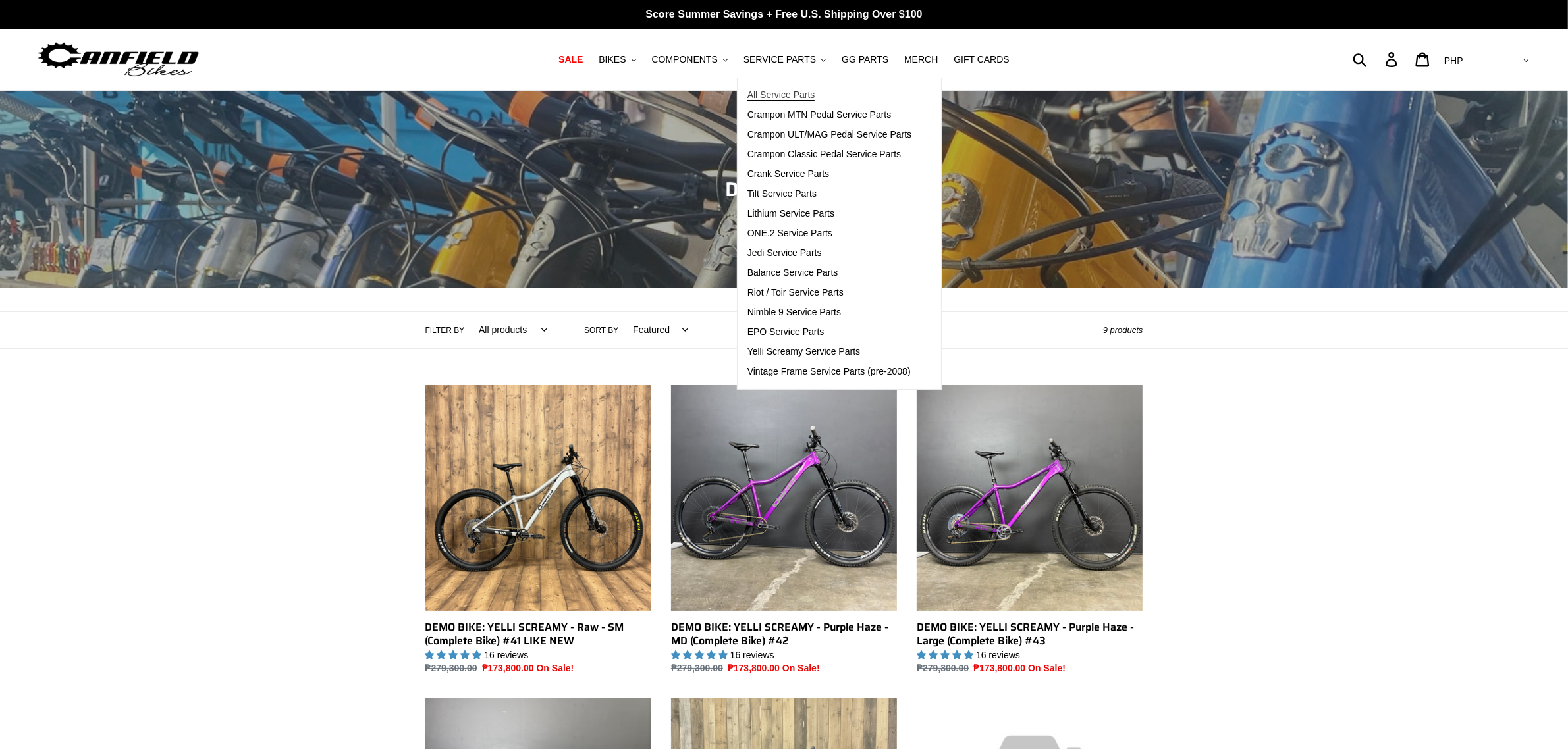
click at [791, 93] on span "All Service Parts" at bounding box center [781, 95] width 68 height 11
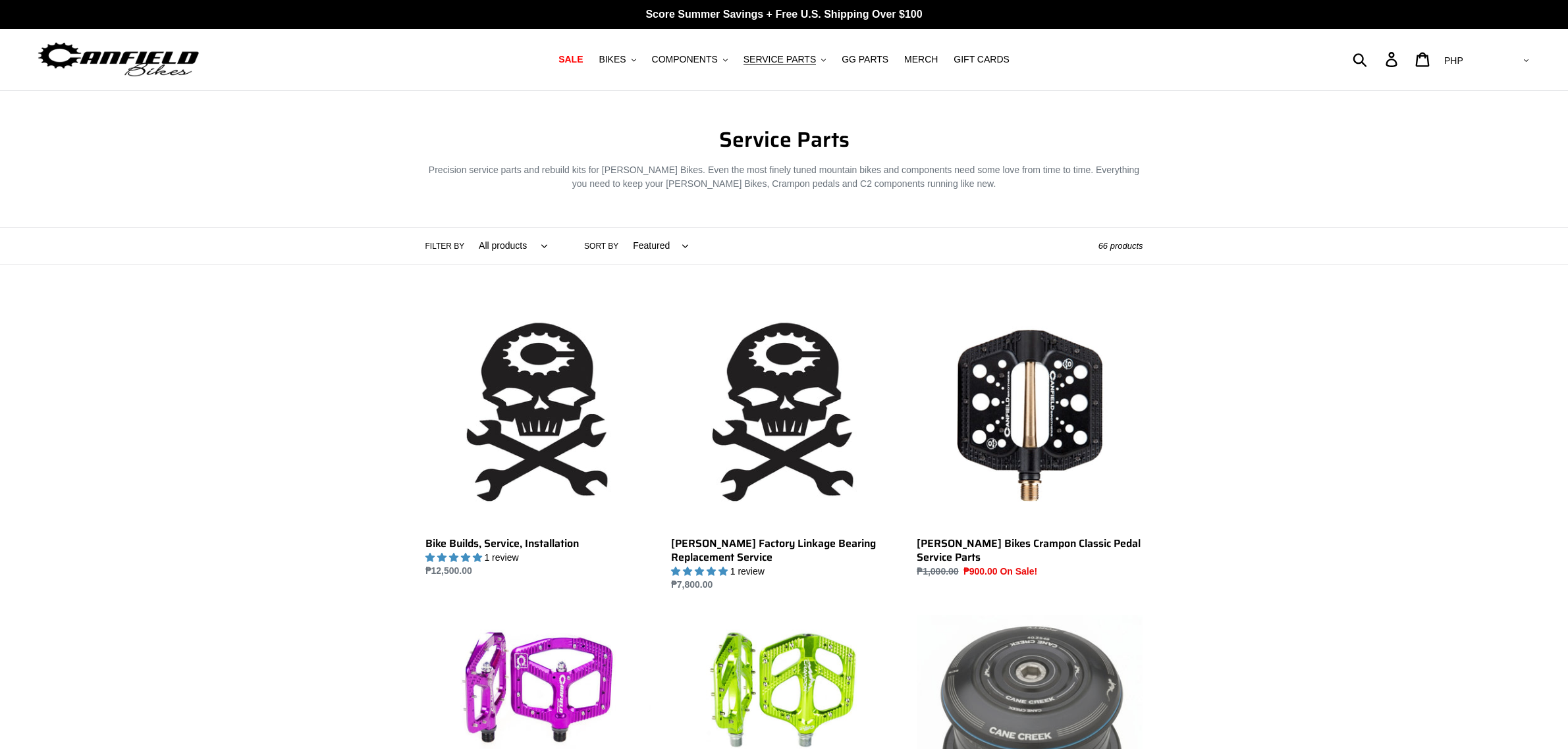
drag, startPoint x: 0, startPoint y: 0, endPoint x: 1002, endPoint y: 176, distance: 1017.3
click at [1002, 615] on link "Cane Creek 40-Series Headset (ONE.2 w/ Straight Steer Tube)" at bounding box center [1029, 754] width 226 height 277
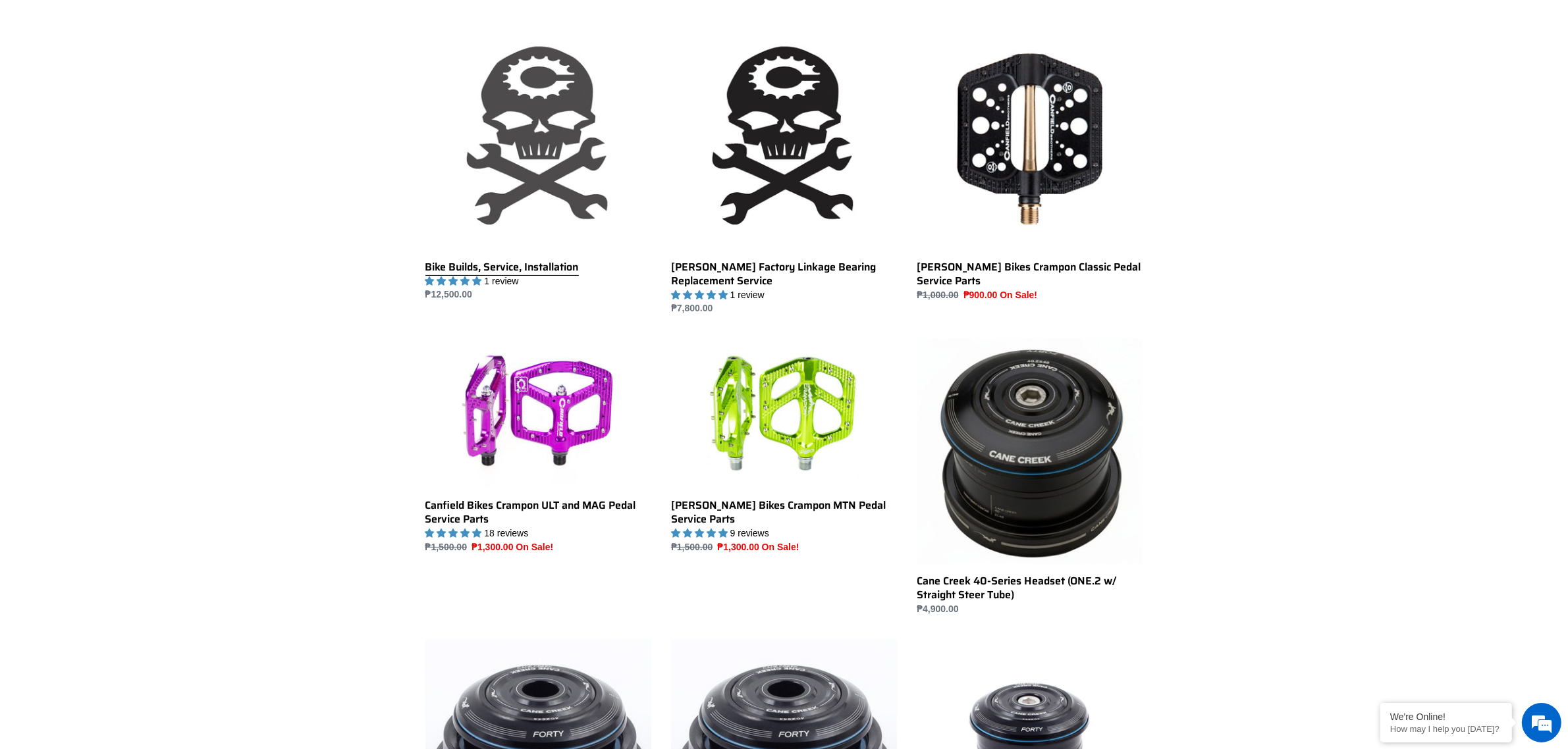
scroll to position [247, 0]
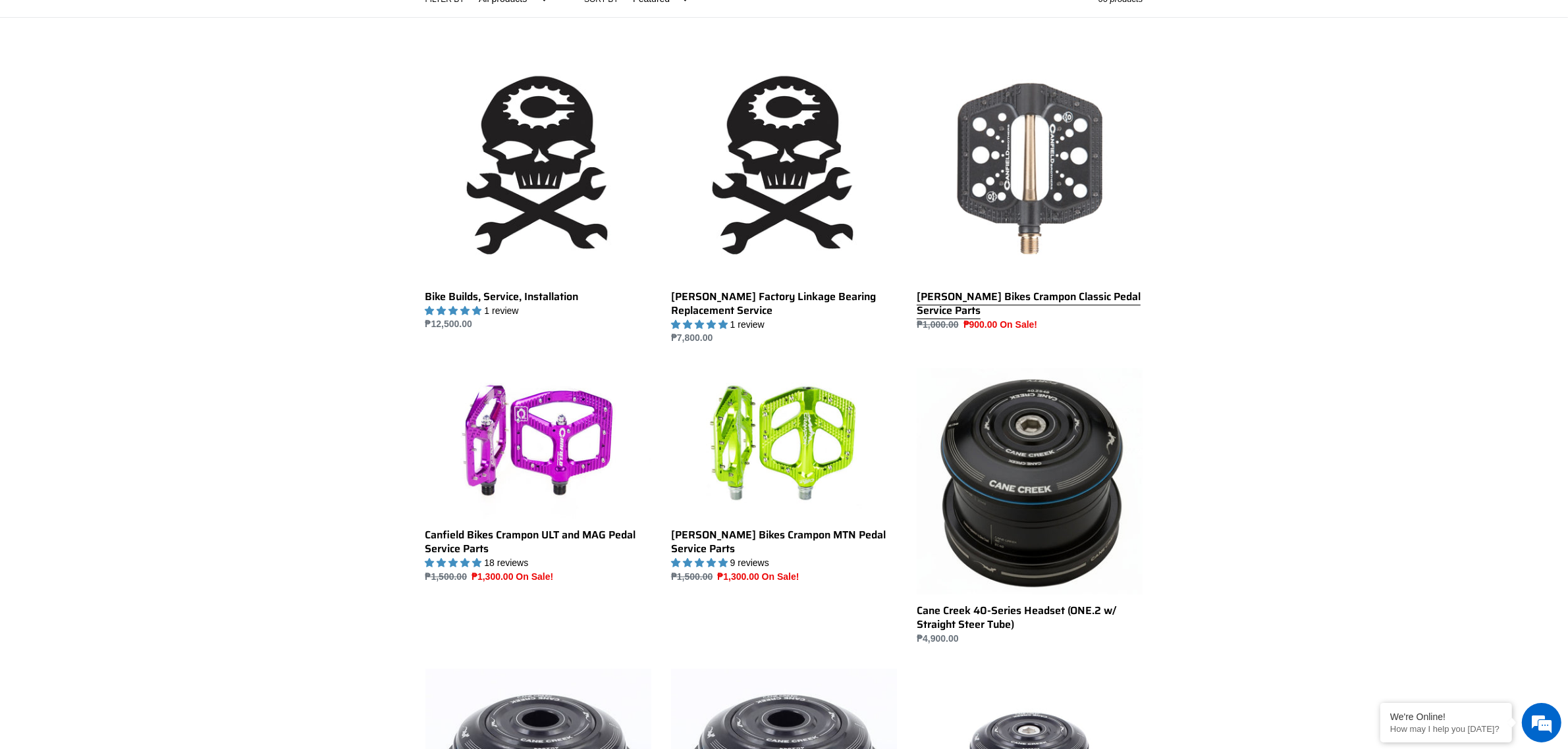
click at [1058, 173] on link "[PERSON_NAME] Bikes Crampon Classic Pedal Service Parts" at bounding box center [1029, 192] width 226 height 277
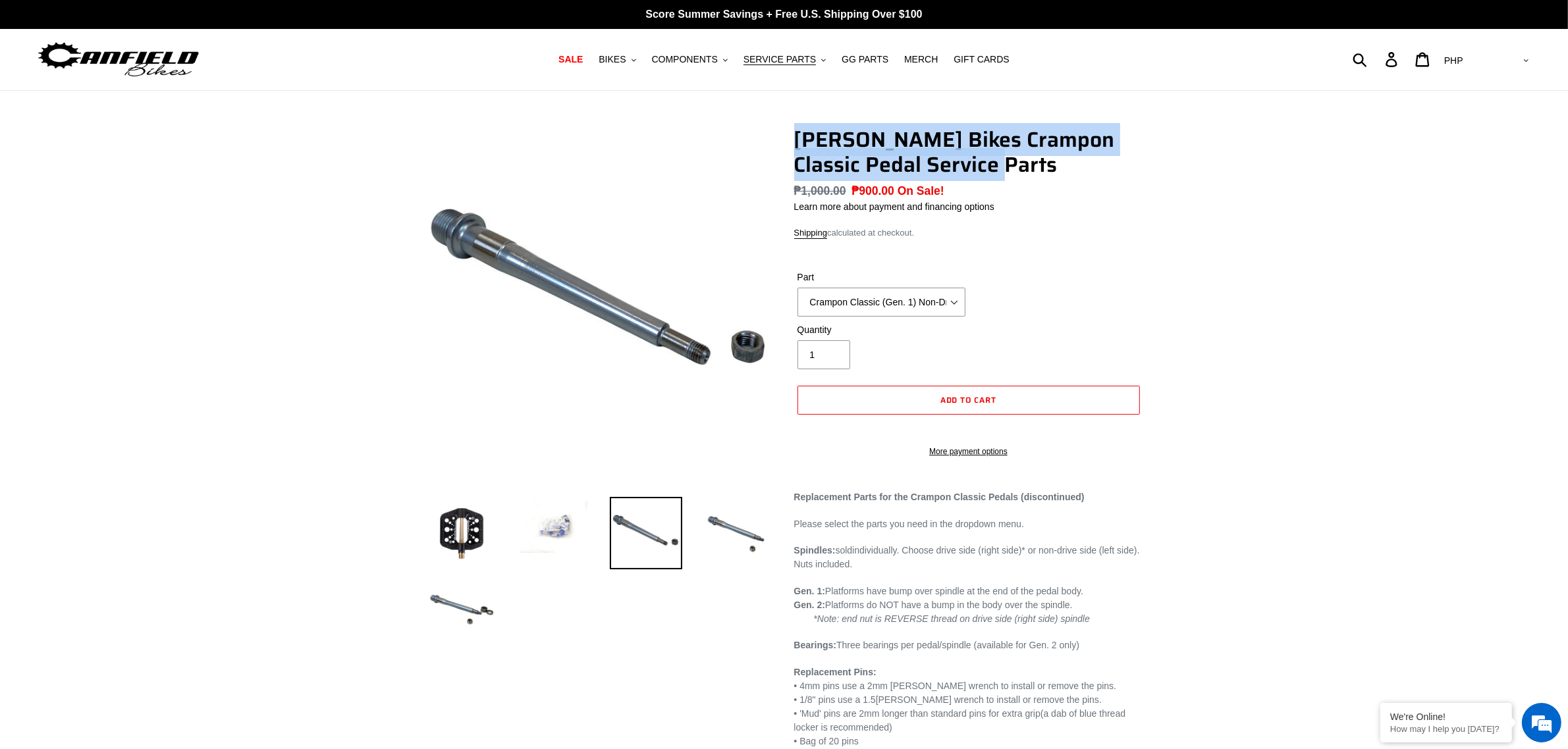
drag, startPoint x: 0, startPoint y: 0, endPoint x: 1002, endPoint y: 175, distance: 1017.2
click at [1002, 175] on div "Canfield Bikes Crampon Classic Pedal Service Parts No reviews Regular price ₱1,…" at bounding box center [959, 458] width 369 height 662
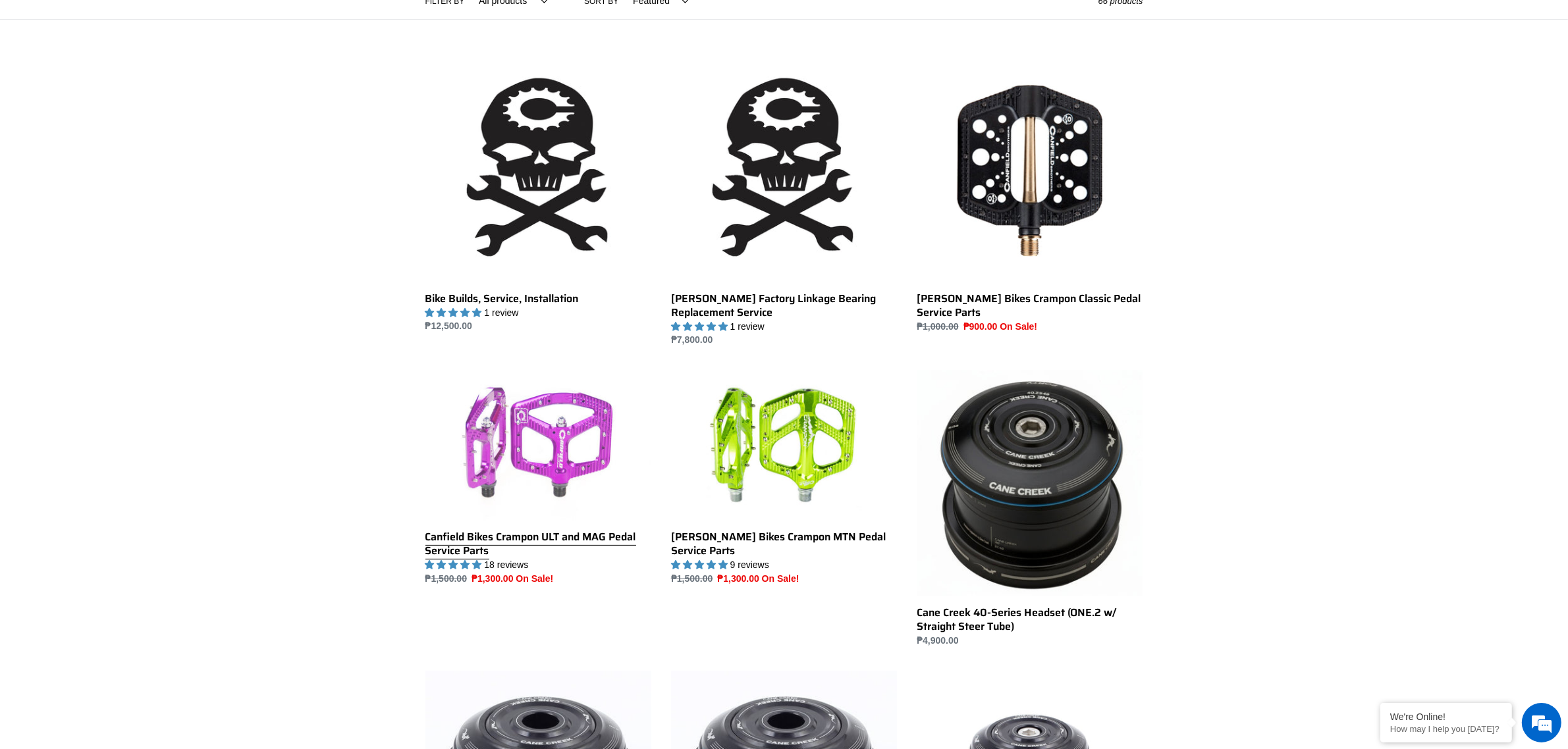
scroll to position [165, 0]
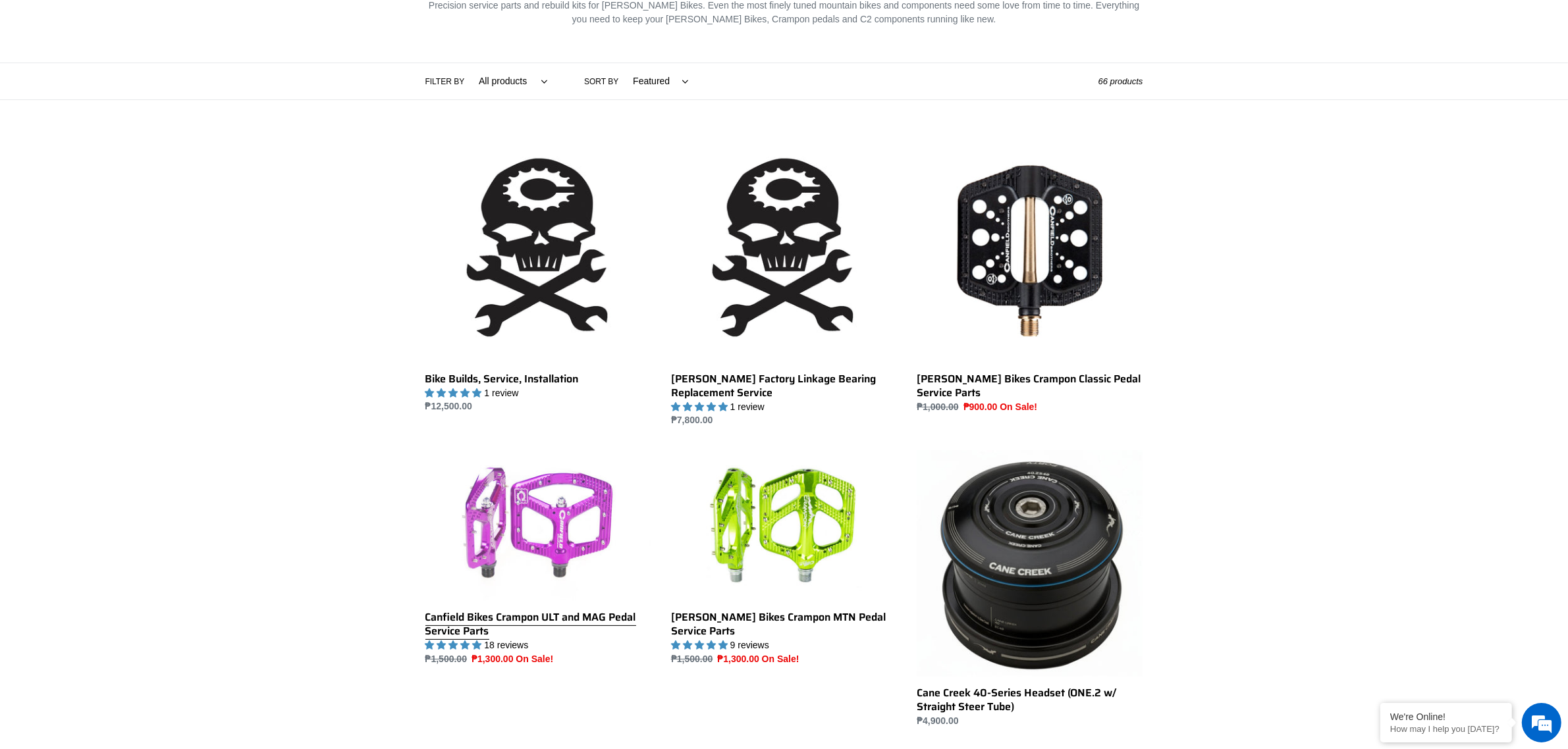
click at [535, 468] on link "Canfield Bikes Crampon ULT and MAG Pedal Service Parts" at bounding box center [538, 558] width 226 height 215
click at [544, 495] on link "Canfield Bikes Crampon ULT and MAG Pedal Service Parts" at bounding box center [538, 558] width 226 height 215
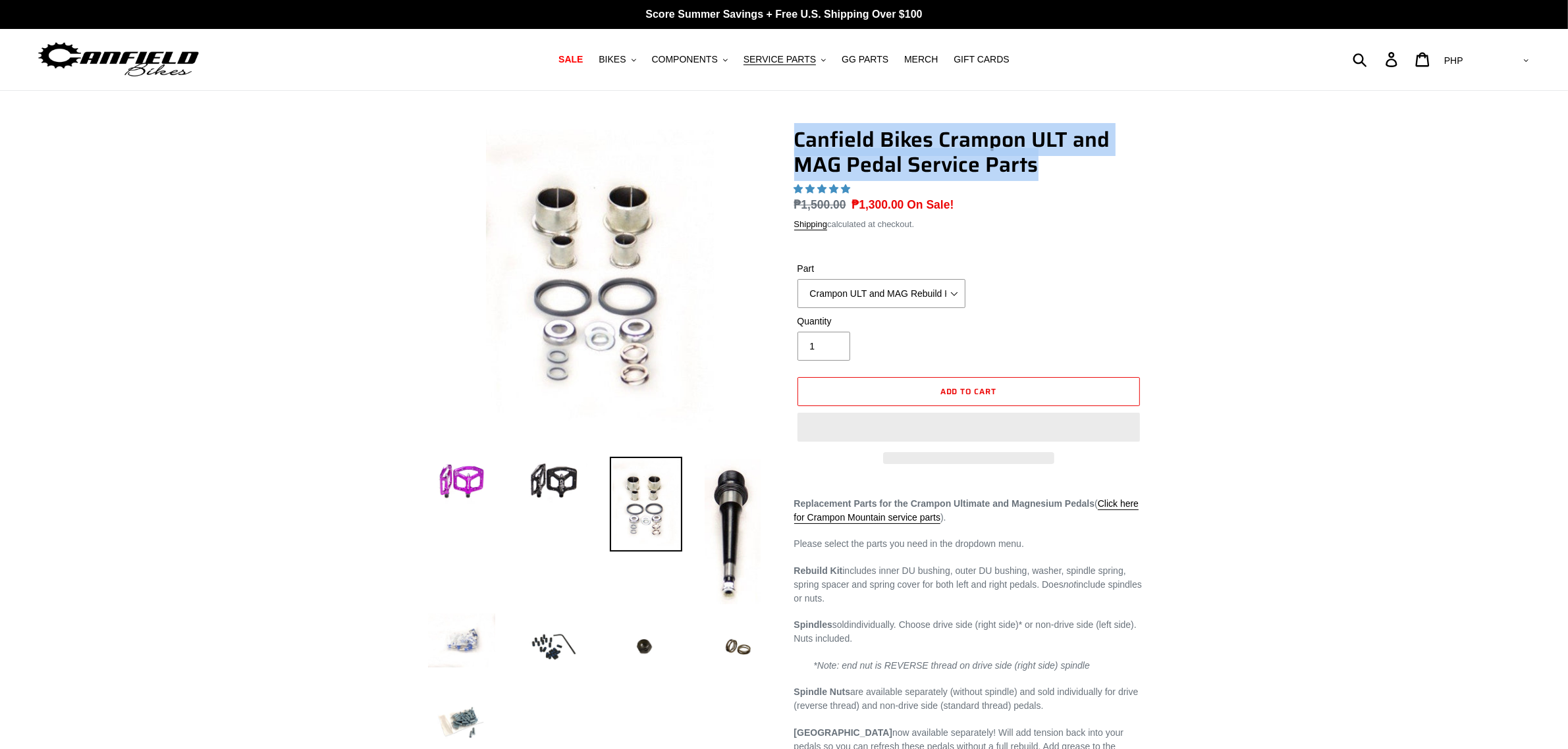
drag, startPoint x: 787, startPoint y: 133, endPoint x: 1071, endPoint y: 159, distance: 285.2
click at [1071, 159] on div "Canfield Bikes Crampon ULT and MAG Pedal Service Parts 18 reviews Regular price…" at bounding box center [959, 529] width 369 height 805
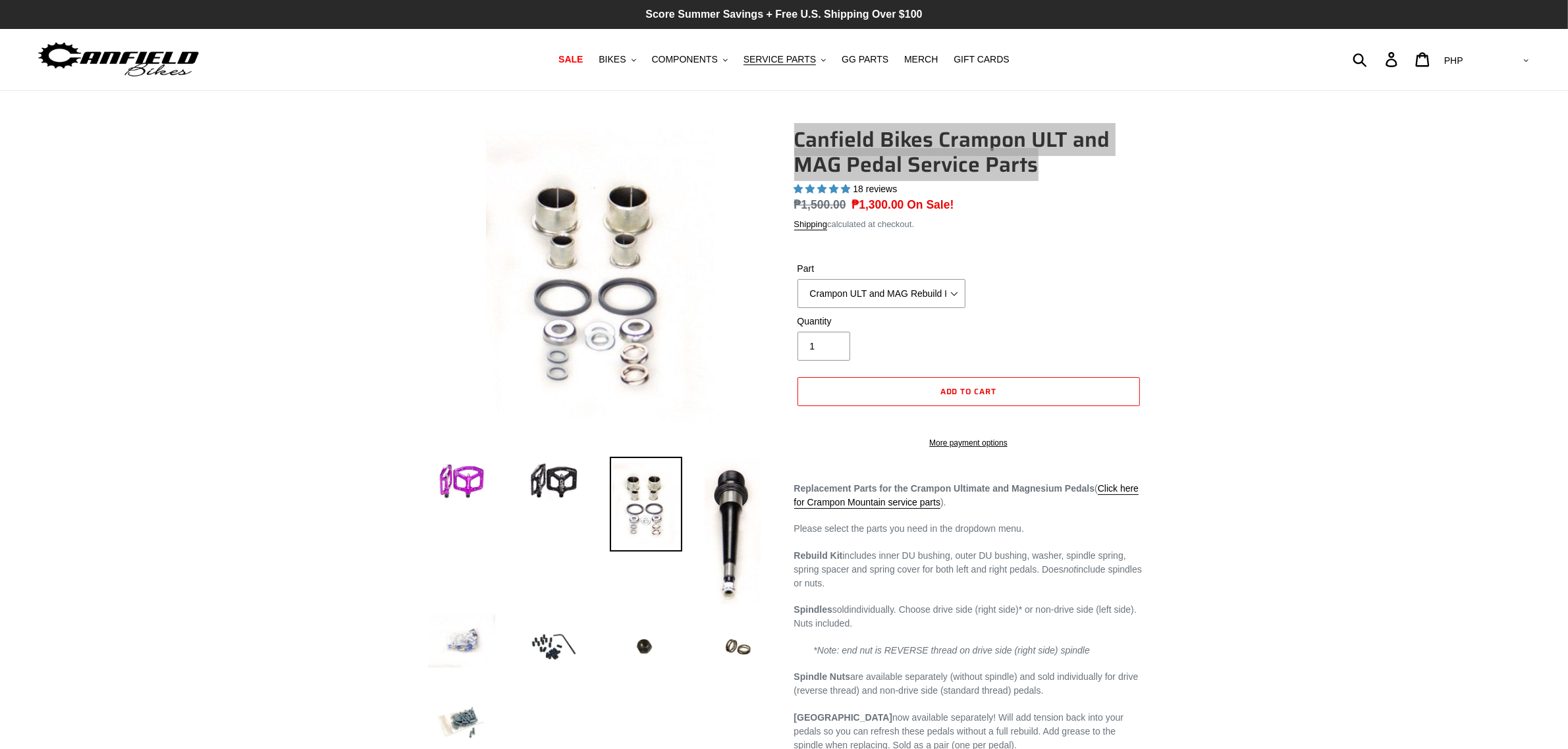
select select "highest-rating"
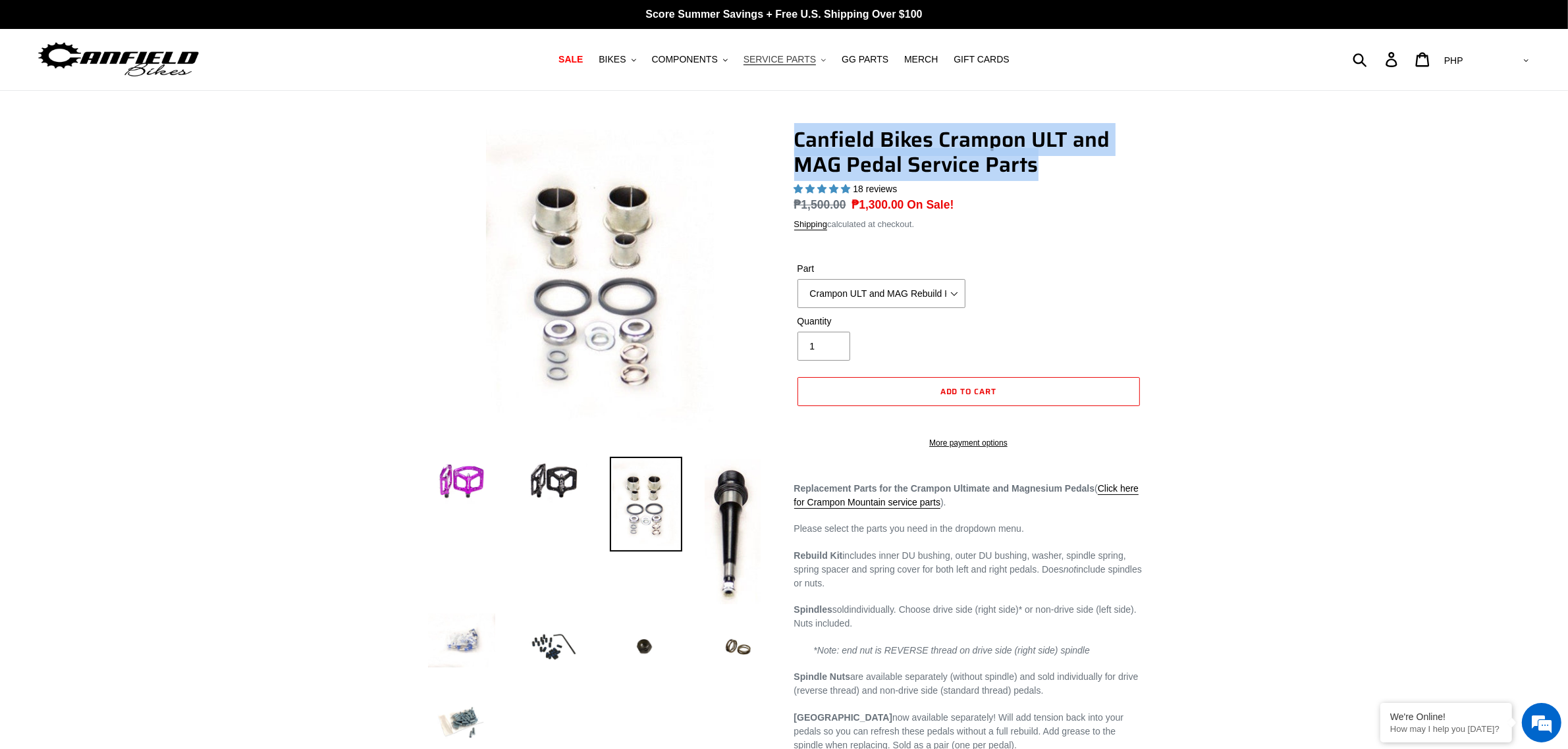
click at [779, 58] on span "SERVICE PARTS" at bounding box center [779, 60] width 72 height 11
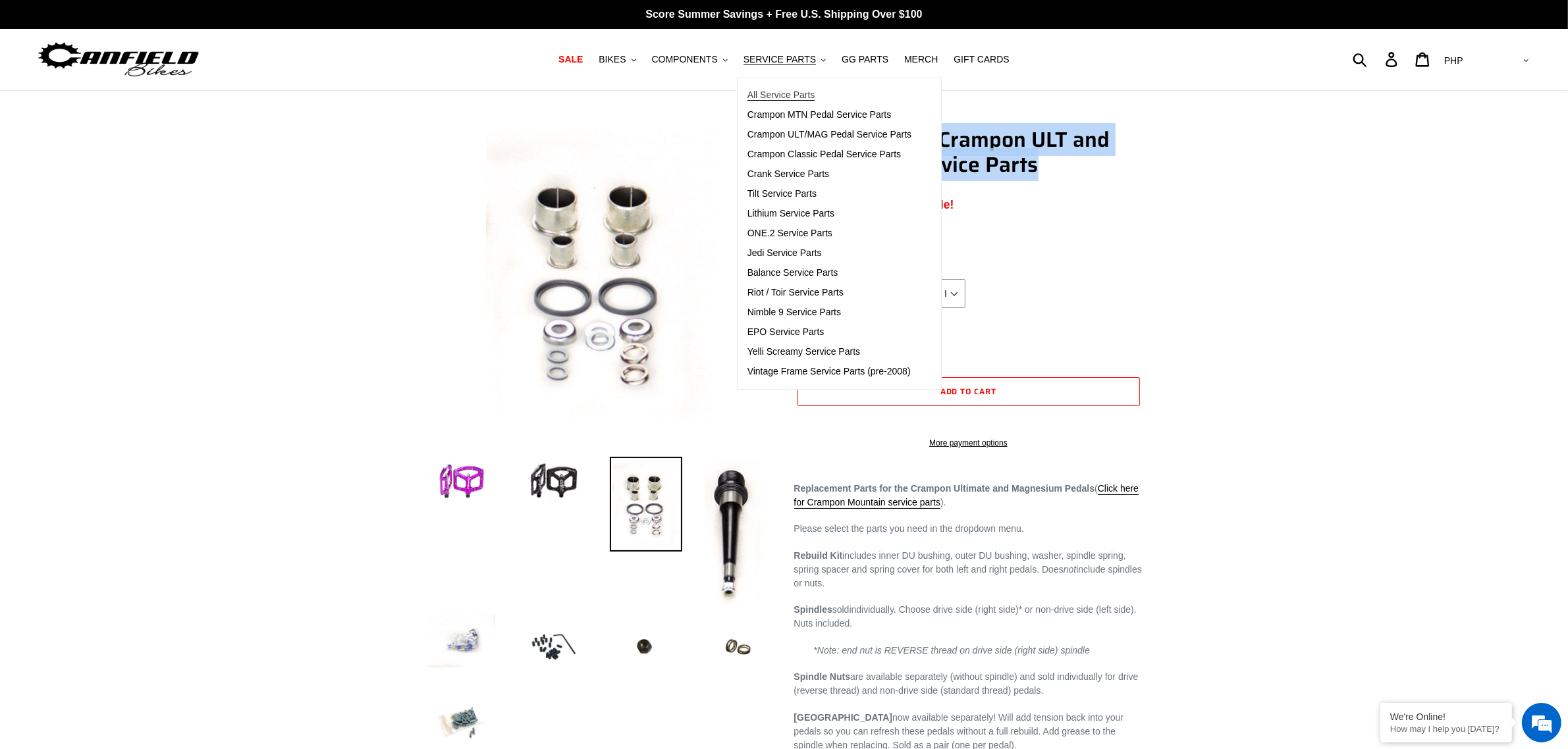
drag, startPoint x: 784, startPoint y: 96, endPoint x: 1433, endPoint y: 430, distance: 729.9
click at [784, 96] on span "All Service Parts" at bounding box center [781, 95] width 68 height 11
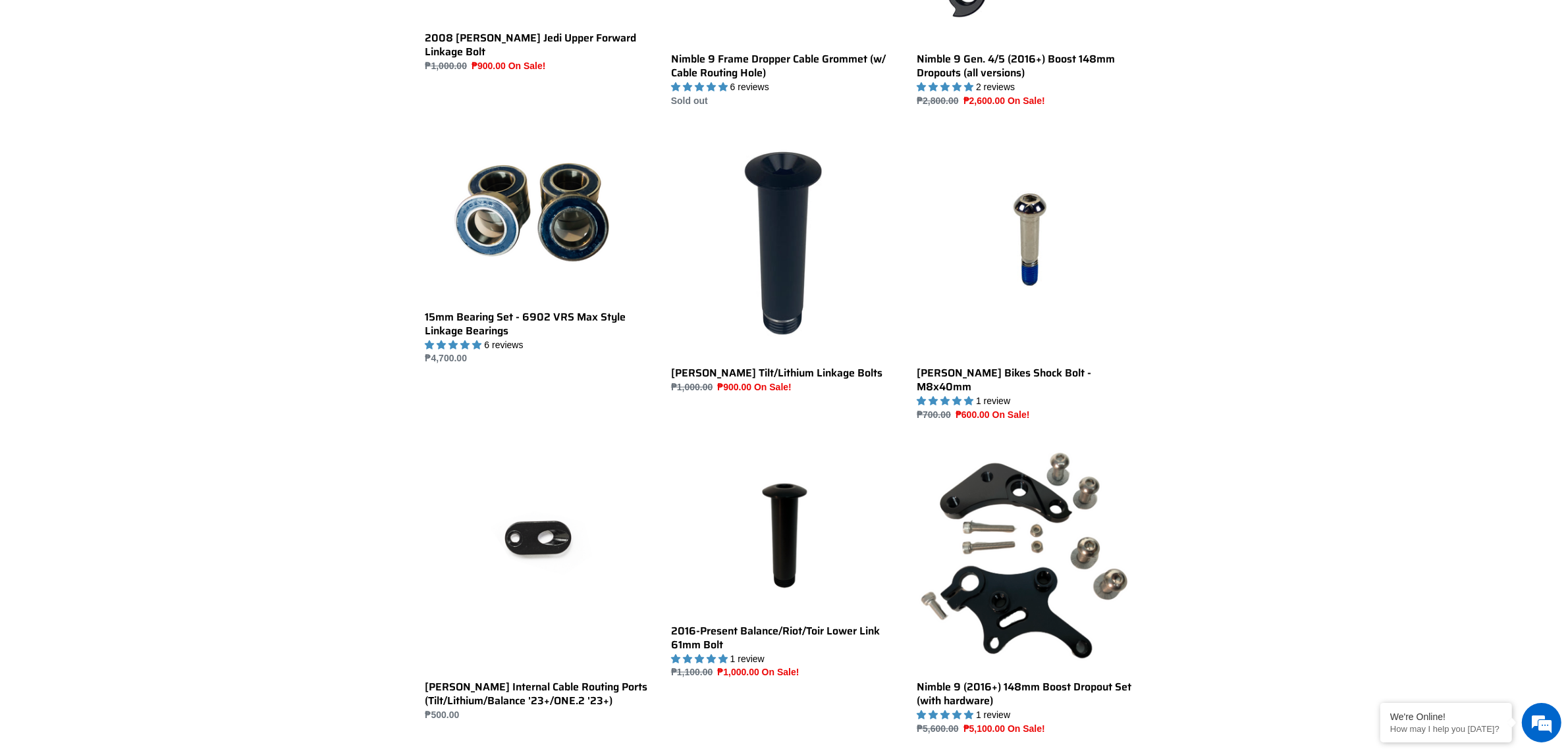
scroll to position [2057, 0]
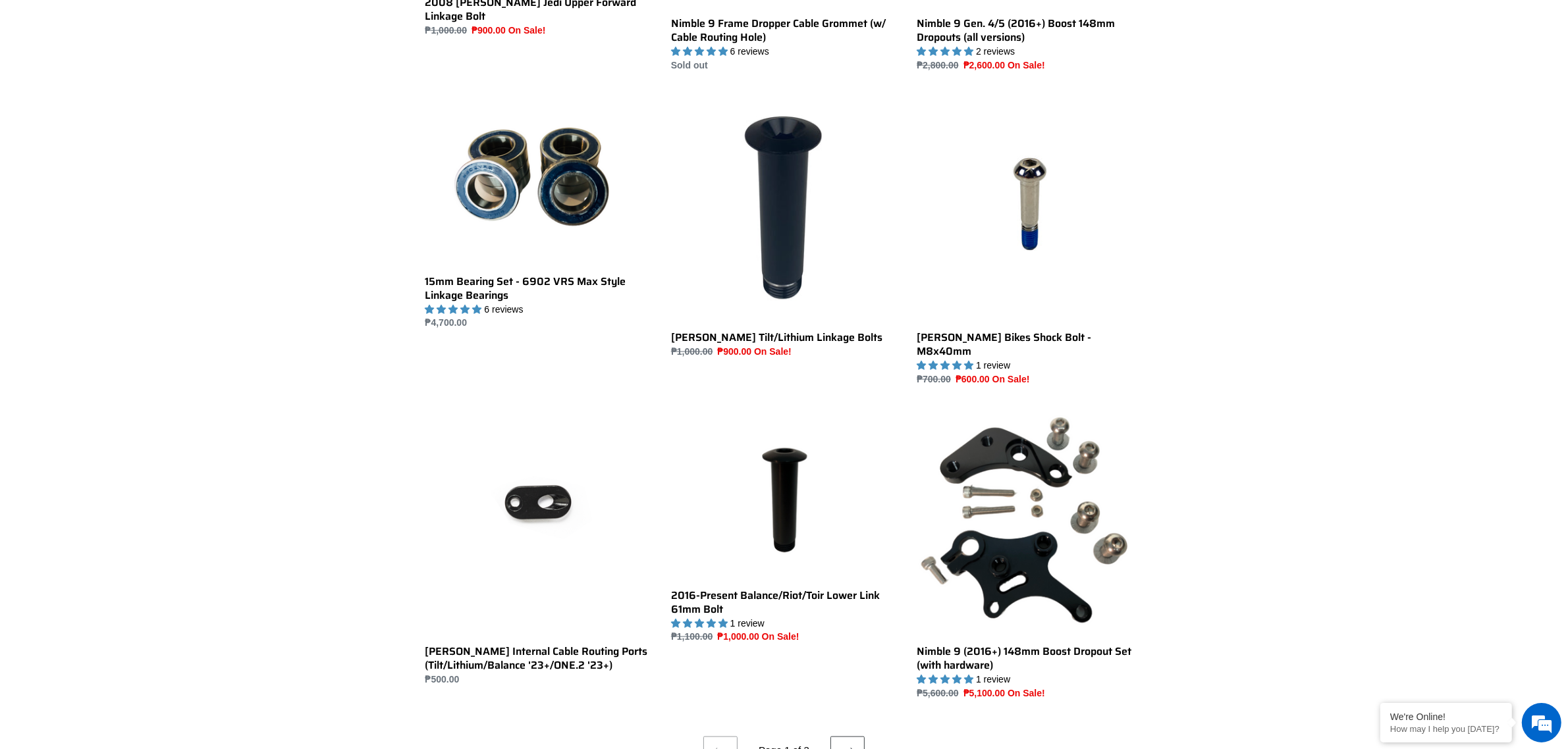
scroll to position [2386, 0]
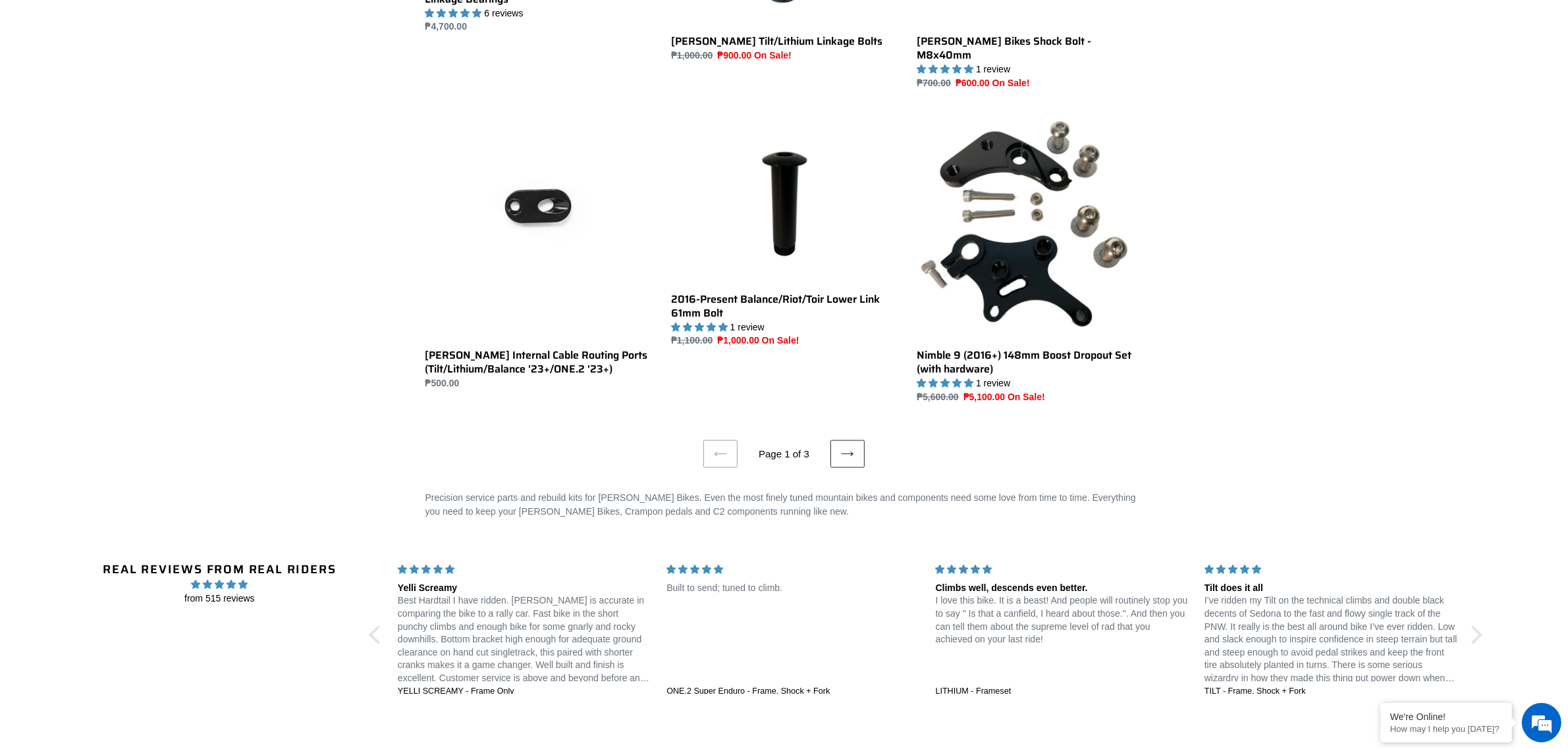
click at [850, 448] on icon at bounding box center [847, 454] width 13 height 13
